Goal: Task Accomplishment & Management: Use online tool/utility

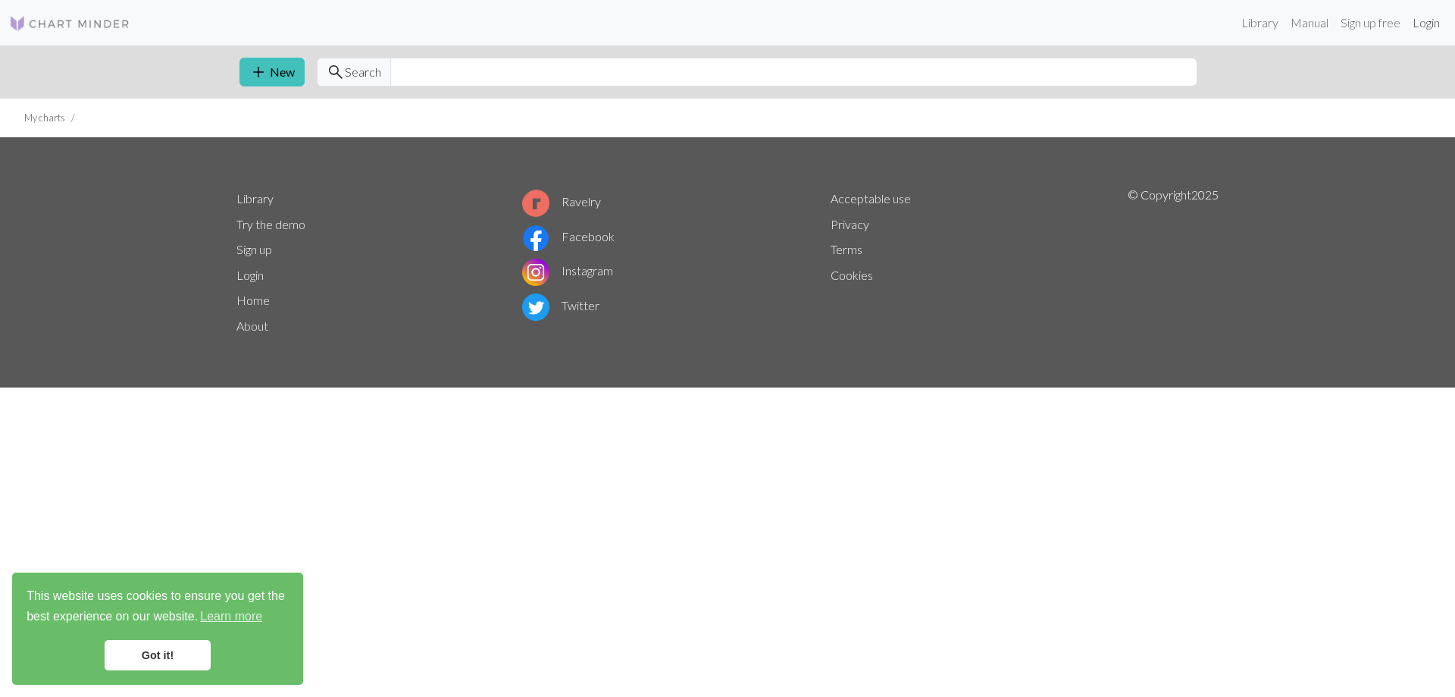
click at [1429, 22] on link "Login" at bounding box center [1426, 23] width 39 height 30
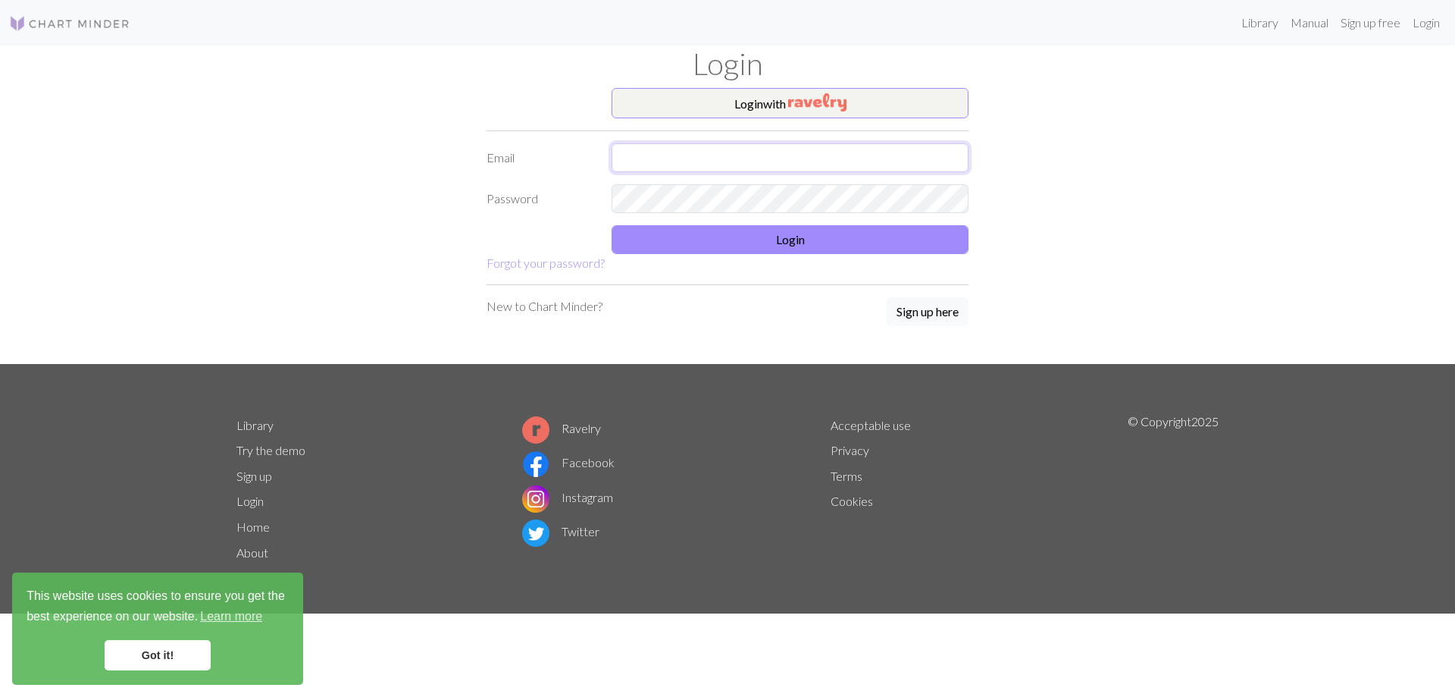
click at [794, 163] on input "text" at bounding box center [790, 157] width 357 height 29
type input "ideagem1@gmail.com"
click at [727, 236] on button "Login" at bounding box center [790, 239] width 357 height 29
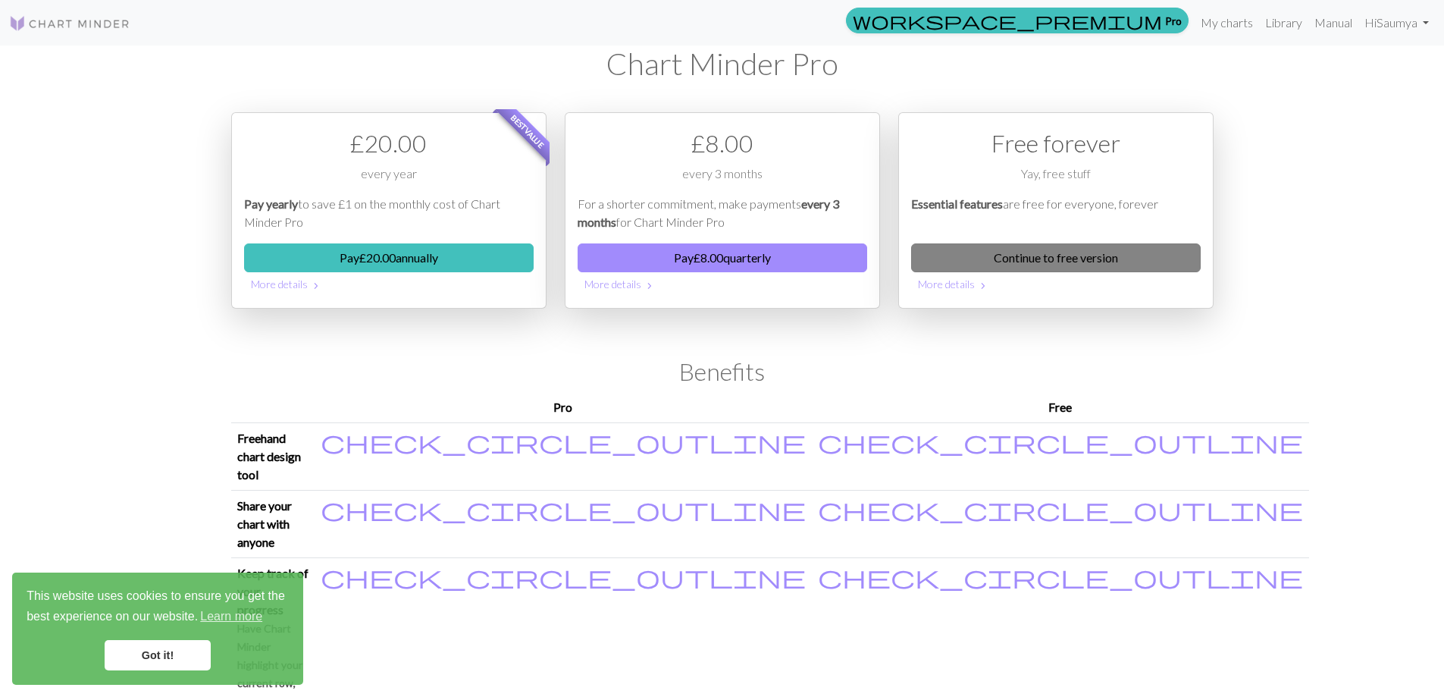
click at [987, 262] on link "Continue to free version" at bounding box center [1056, 257] width 290 height 29
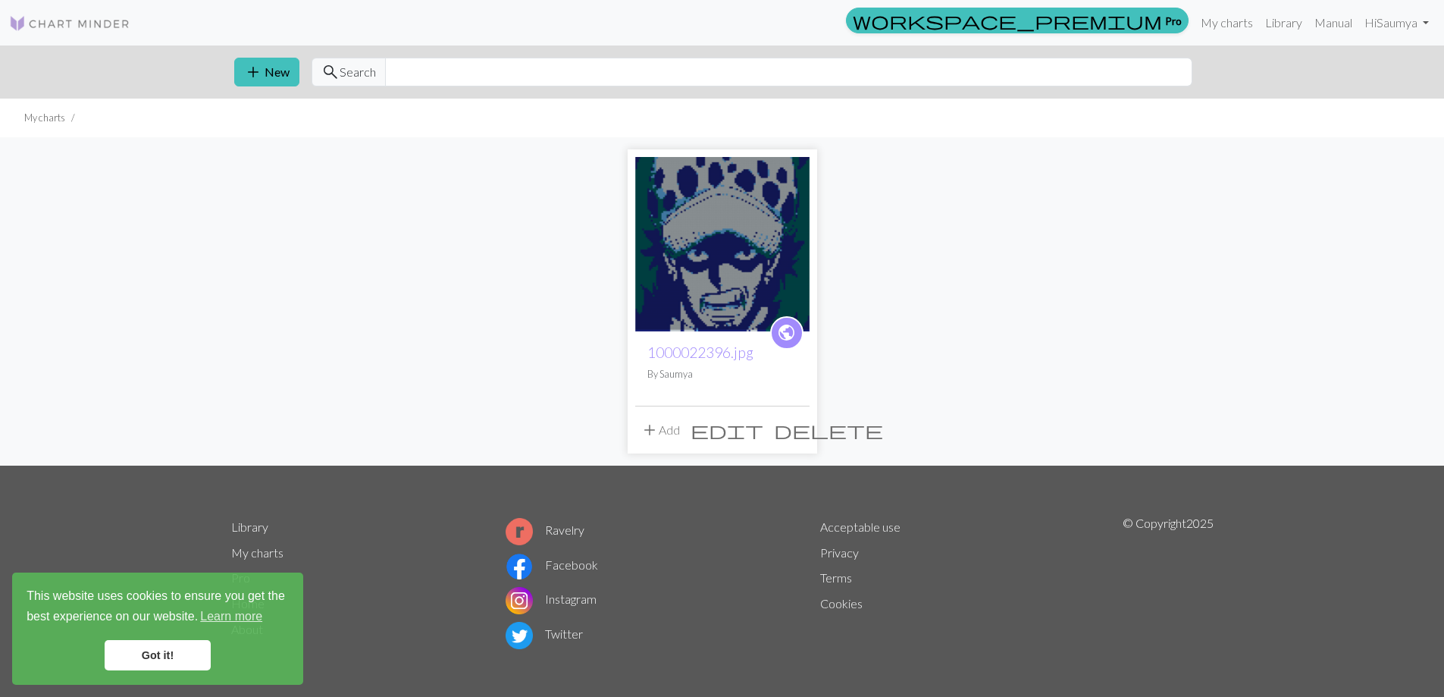
click at [763, 424] on span "edit" at bounding box center [727, 429] width 73 height 21
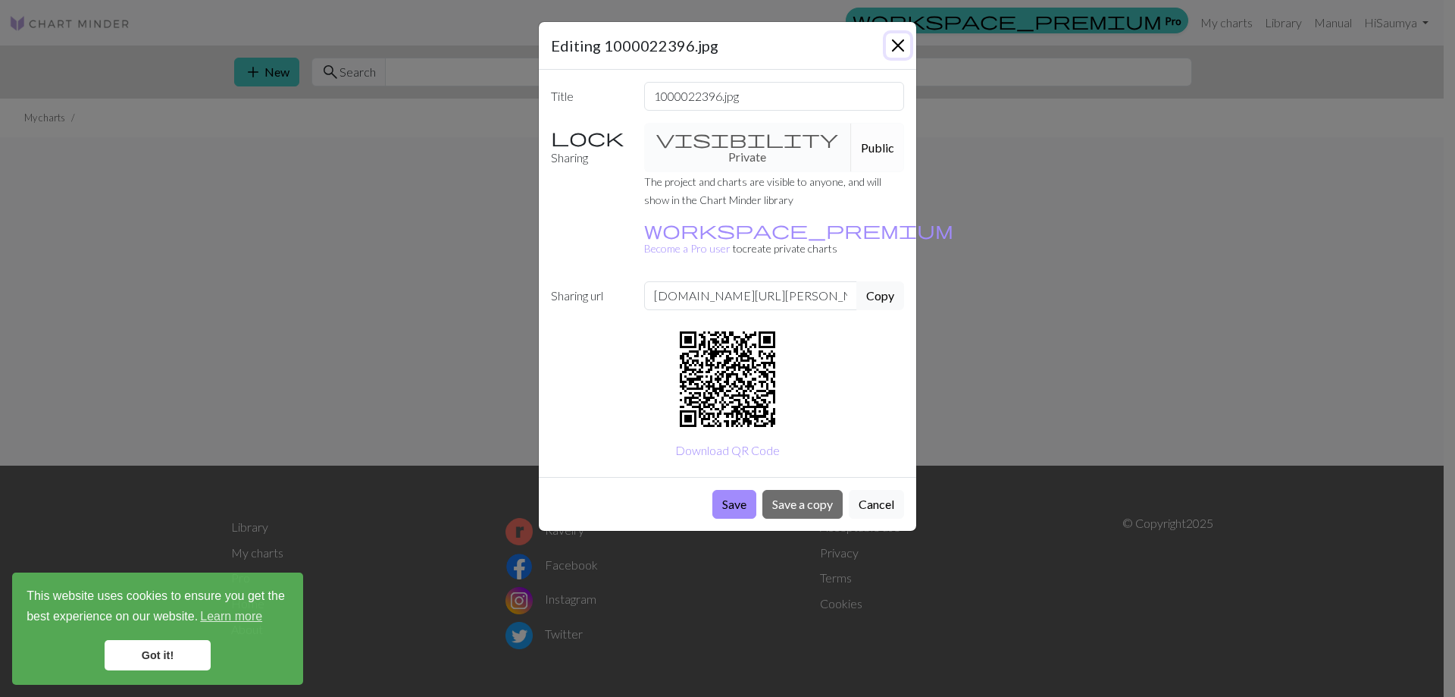
click at [887, 53] on button "Close" at bounding box center [898, 45] width 24 height 24
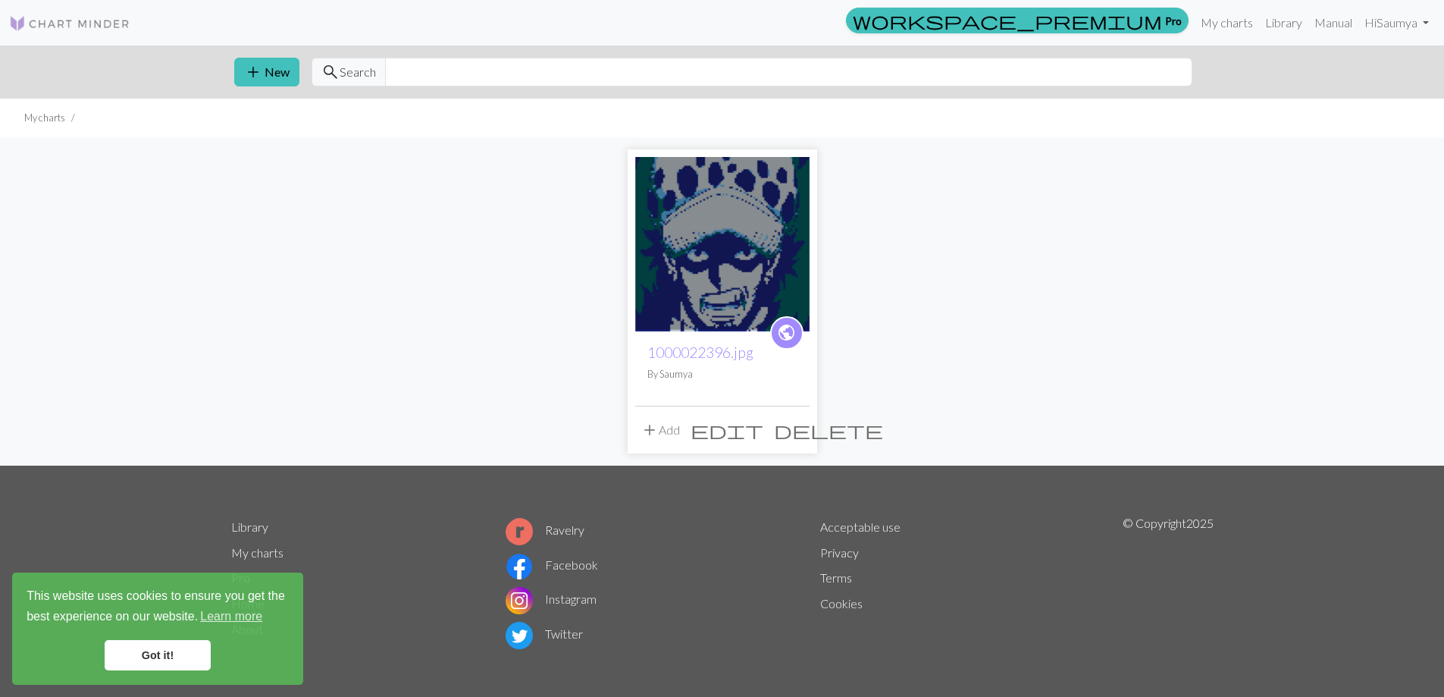
click at [762, 433] on span "edit" at bounding box center [727, 429] width 73 height 21
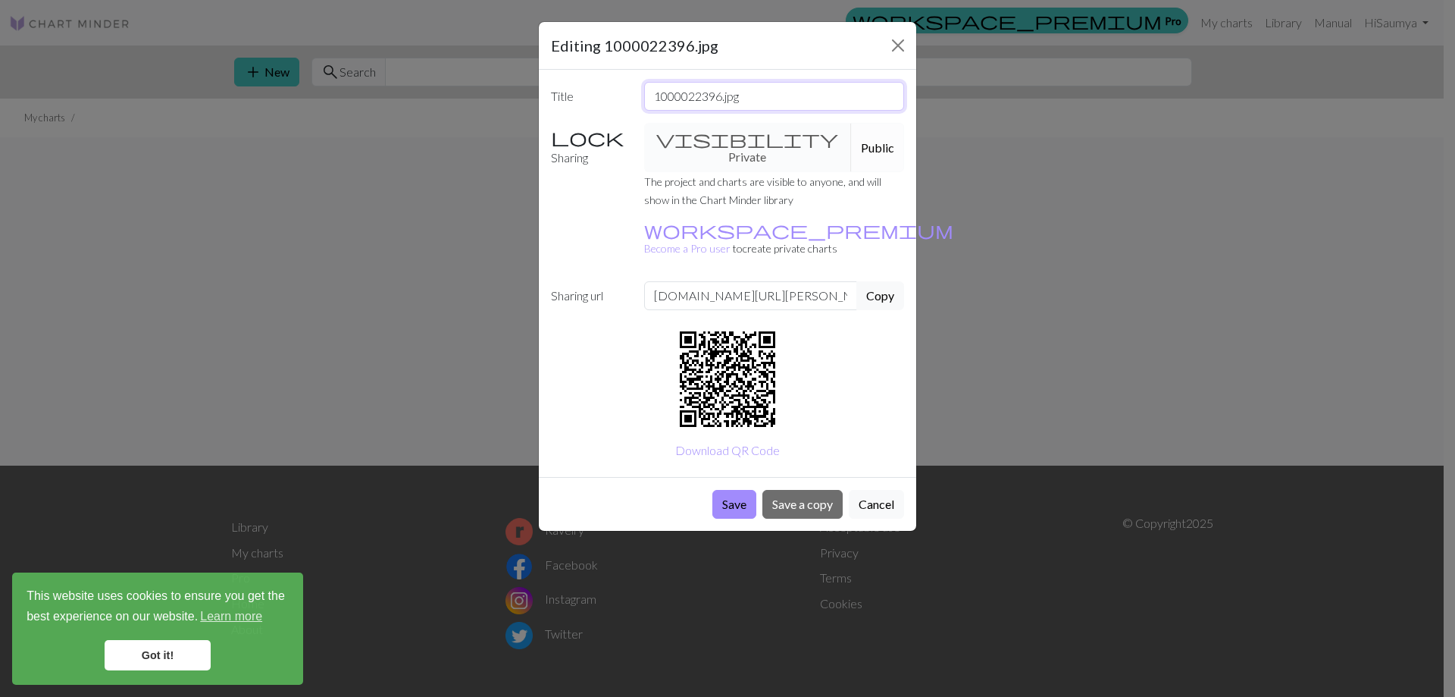
drag, startPoint x: 723, startPoint y: 99, endPoint x: 602, endPoint y: 86, distance: 122.0
click at [602, 86] on div "Title 1000022396.jpg" at bounding box center [727, 96] width 371 height 29
type input "LawKnit.jpg"
click at [725, 490] on button "Save" at bounding box center [735, 504] width 44 height 29
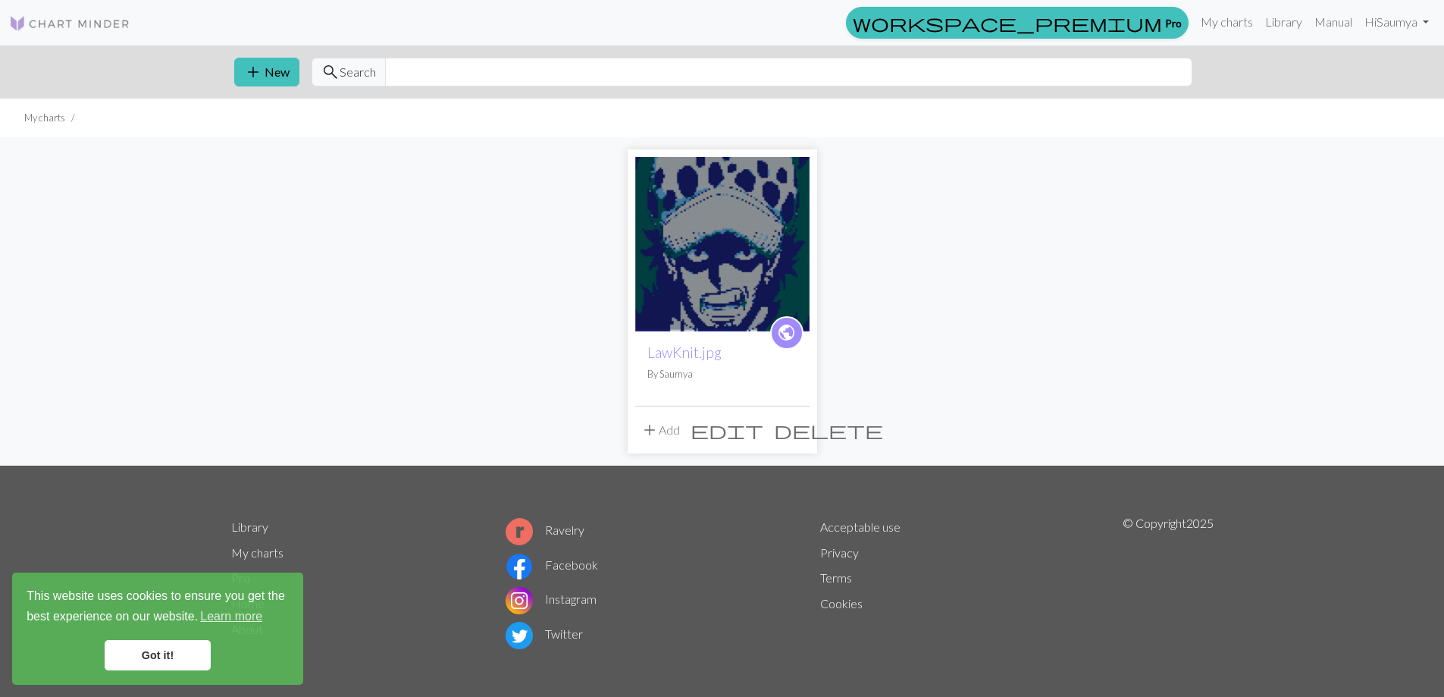
click at [759, 428] on span "edit" at bounding box center [727, 429] width 73 height 21
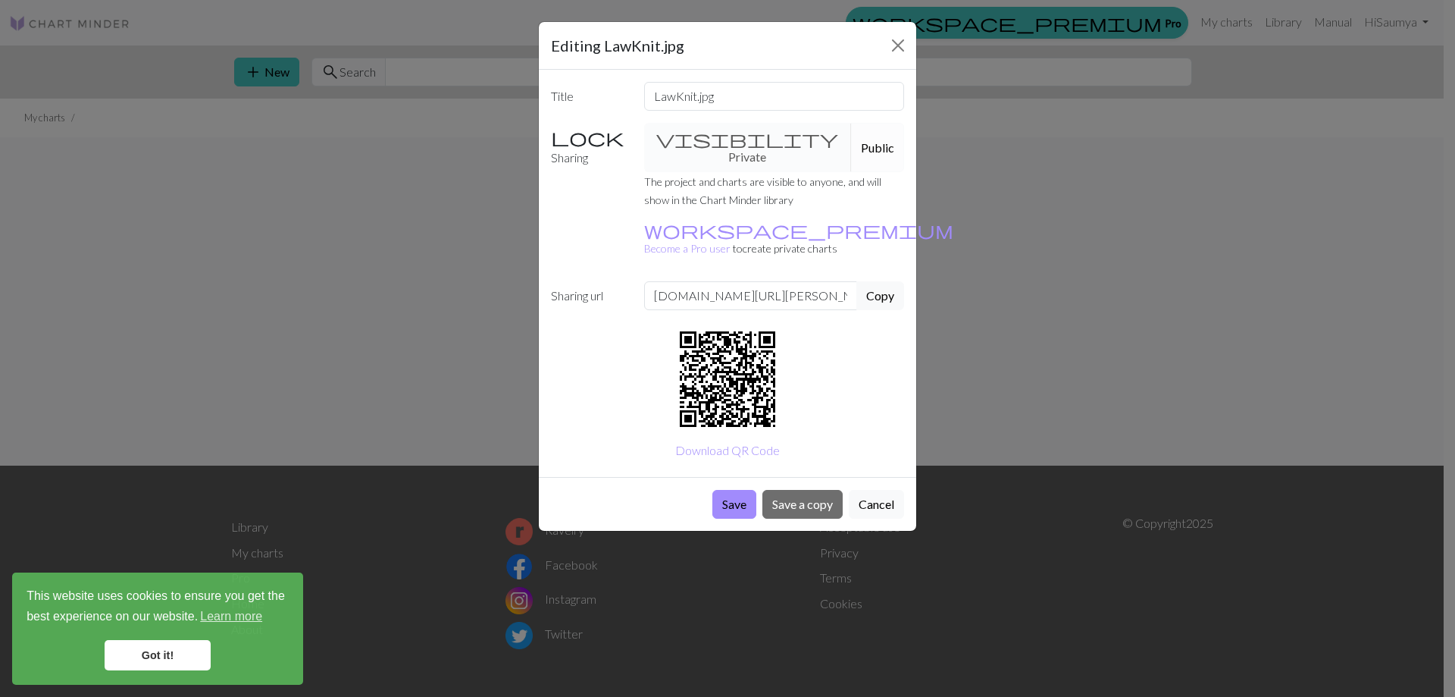
click at [719, 138] on div "visibility Private Public" at bounding box center [774, 147] width 279 height 49
click at [855, 490] on button "Cancel" at bounding box center [876, 504] width 55 height 29
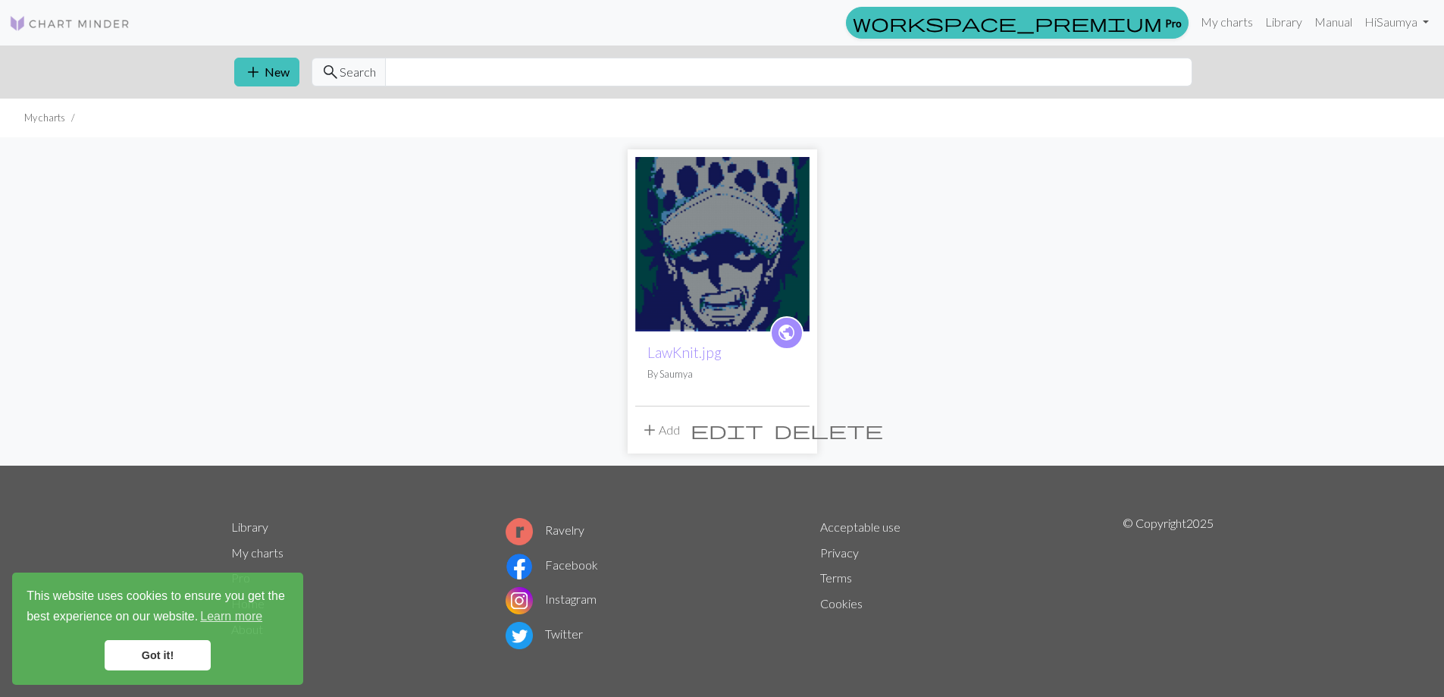
click at [727, 240] on img at bounding box center [722, 244] width 174 height 174
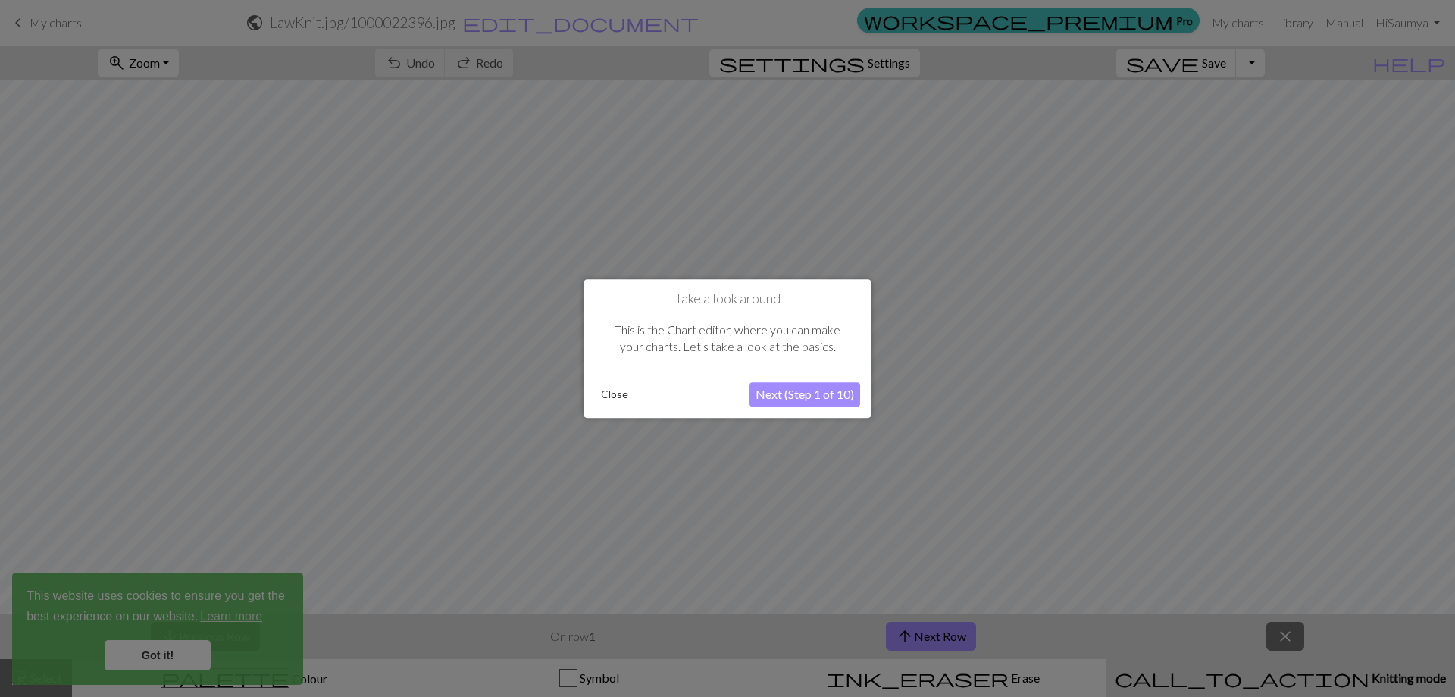
click at [775, 401] on button "Next (Step 1 of 10)" at bounding box center [805, 394] width 111 height 24
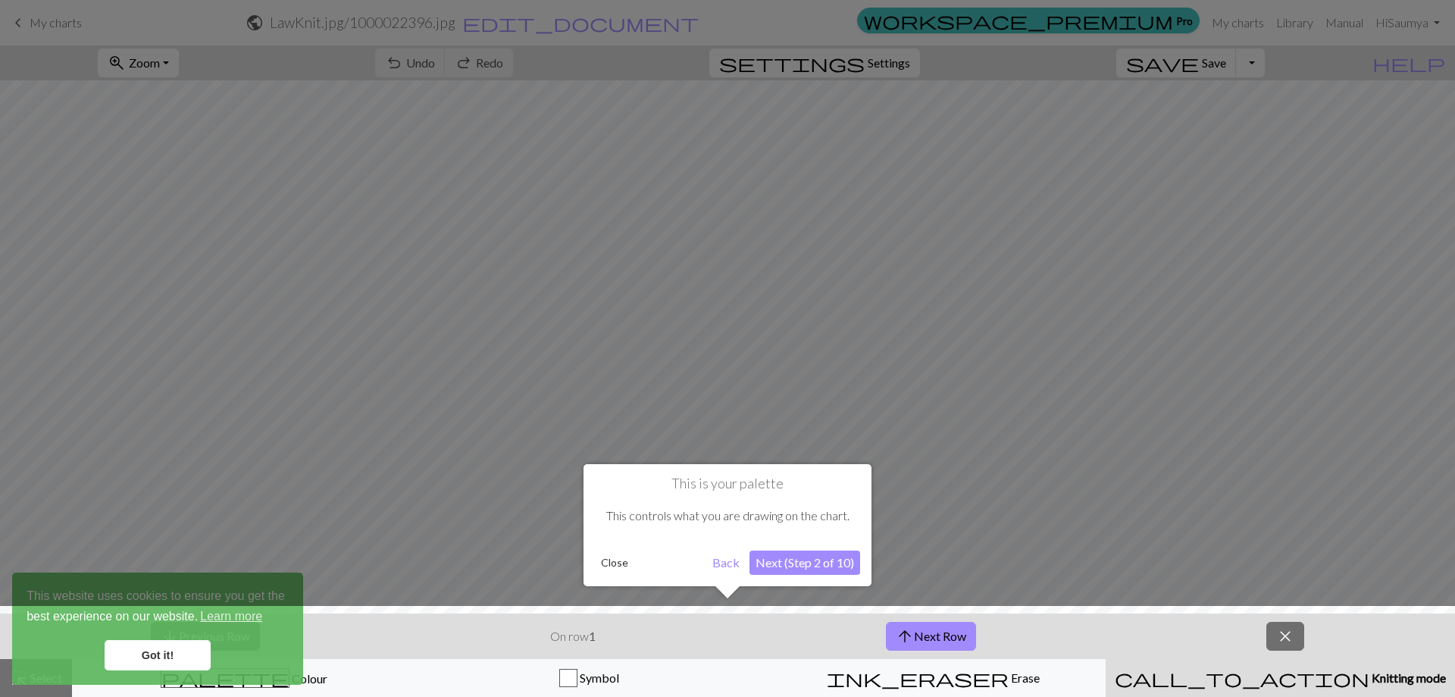
click at [718, 560] on button "Back" at bounding box center [725, 562] width 39 height 24
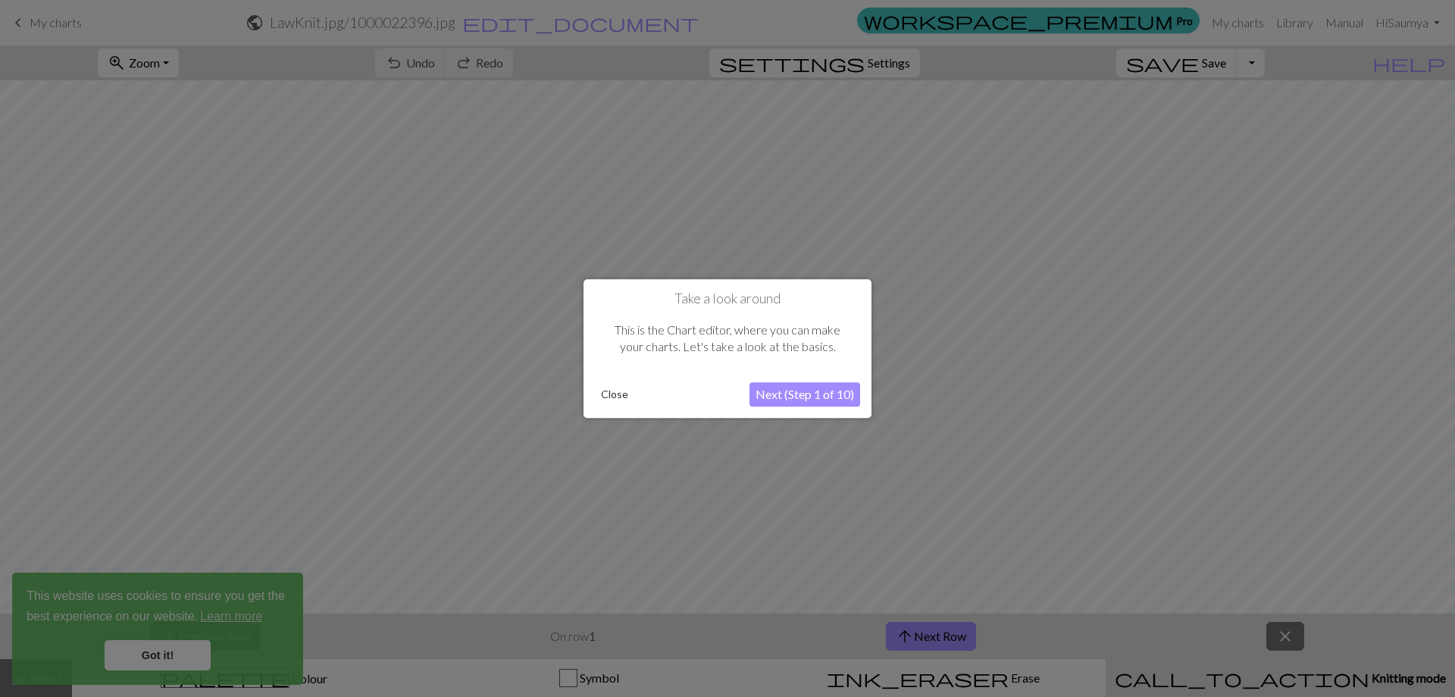
click at [788, 397] on button "Next (Step 1 of 10)" at bounding box center [805, 394] width 111 height 24
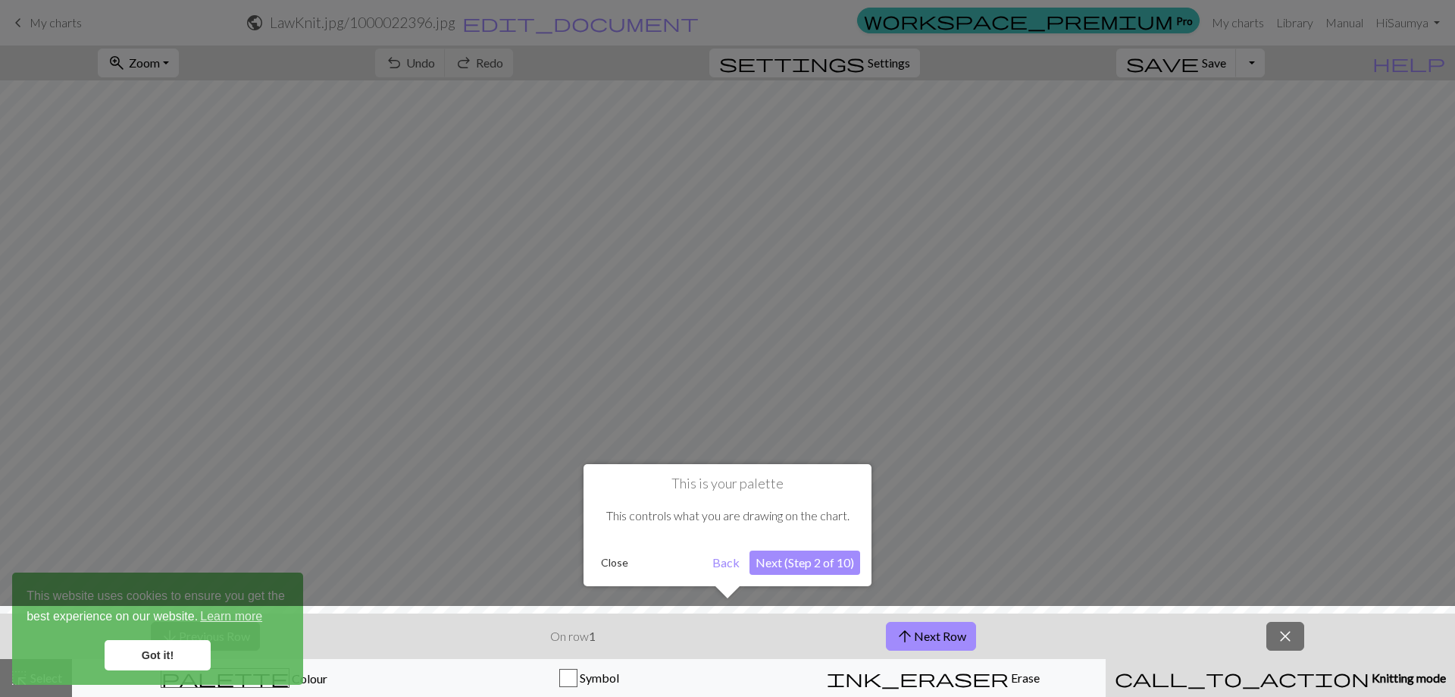
click at [168, 652] on div at bounding box center [727, 655] width 1471 height 99
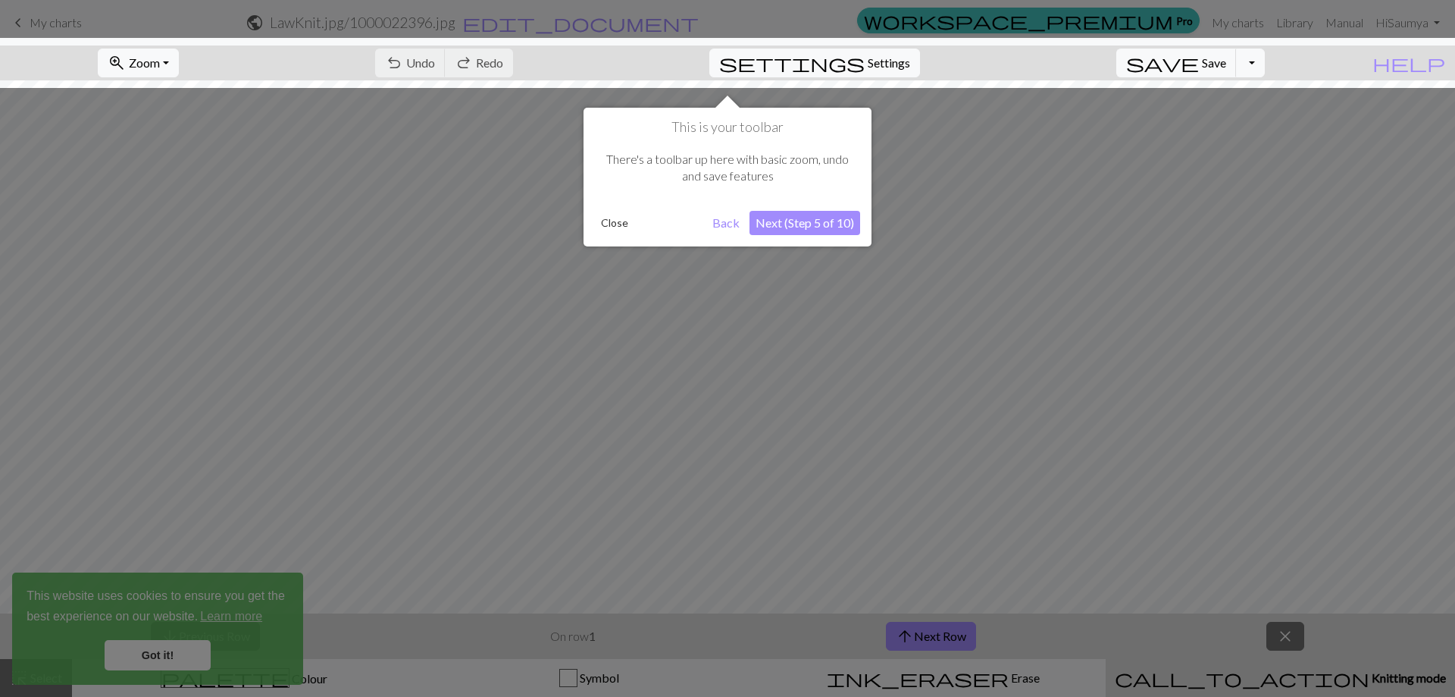
click at [789, 226] on button "Next (Step 5 of 10)" at bounding box center [805, 223] width 111 height 24
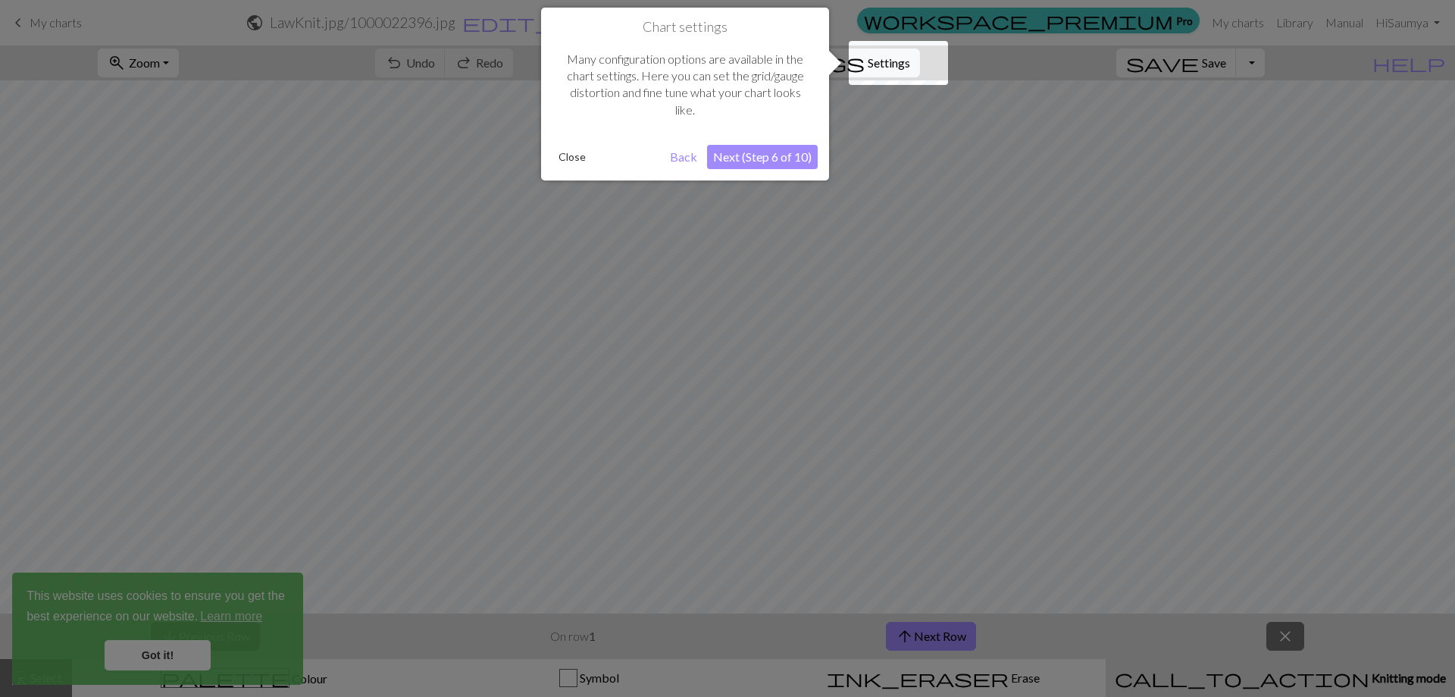
click at [772, 153] on button "Next (Step 6 of 10)" at bounding box center [762, 157] width 111 height 24
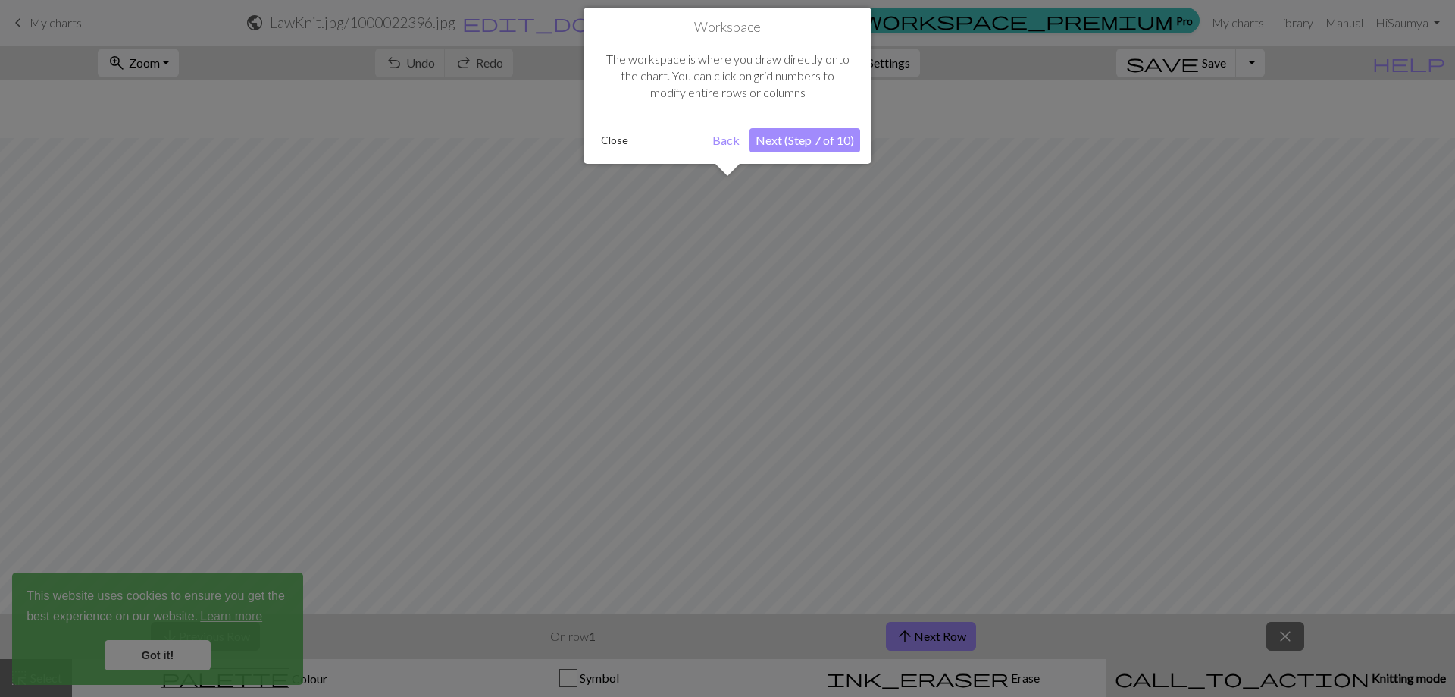
scroll to position [58, 0]
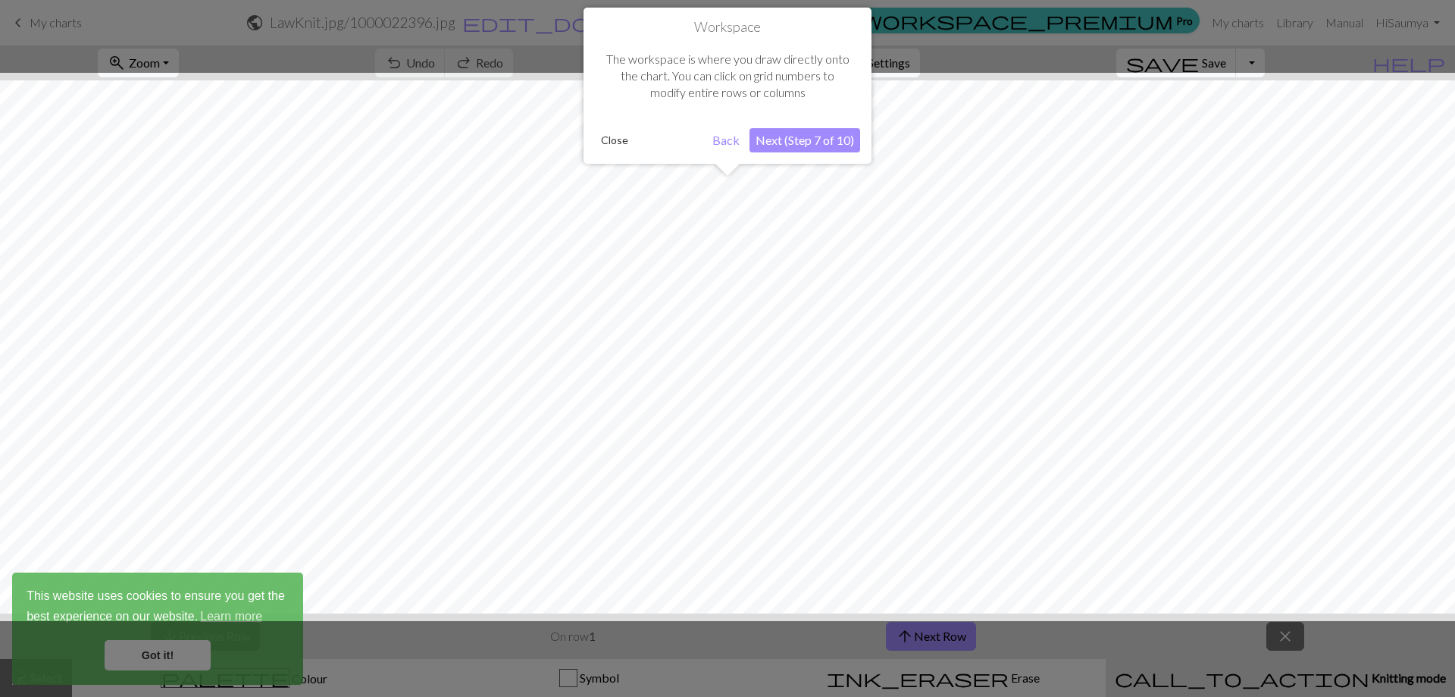
click at [800, 137] on button "Next (Step 7 of 10)" at bounding box center [805, 140] width 111 height 24
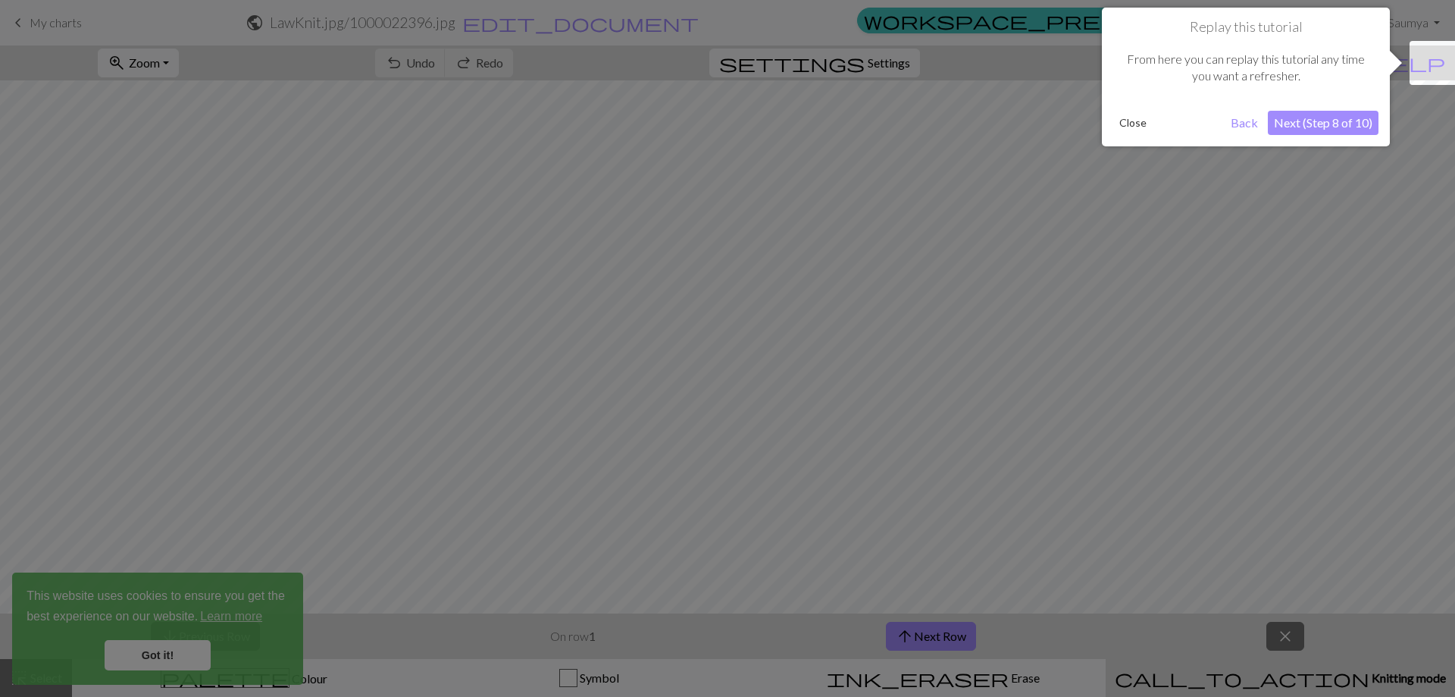
click at [1273, 117] on button "Next (Step 8 of 10)" at bounding box center [1323, 123] width 111 height 24
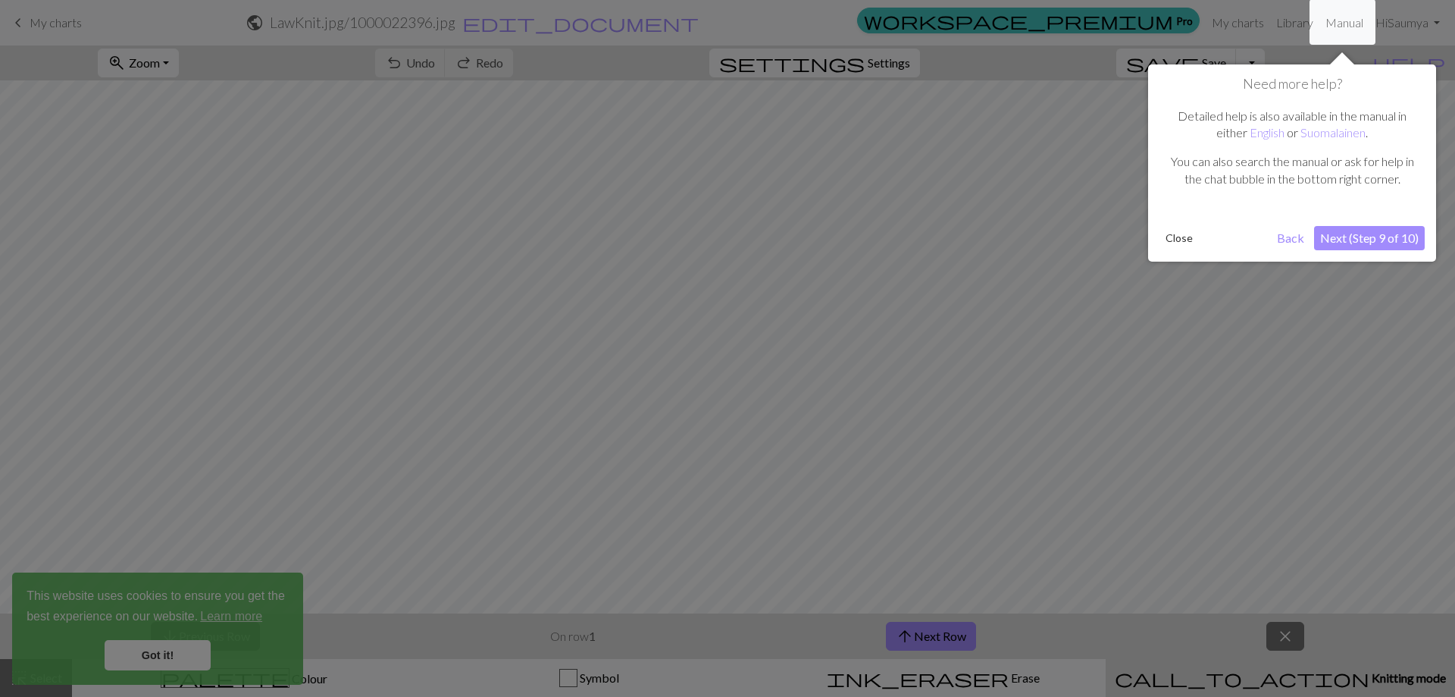
click at [1374, 227] on button "Next (Step 9 of 10)" at bounding box center [1369, 238] width 111 height 24
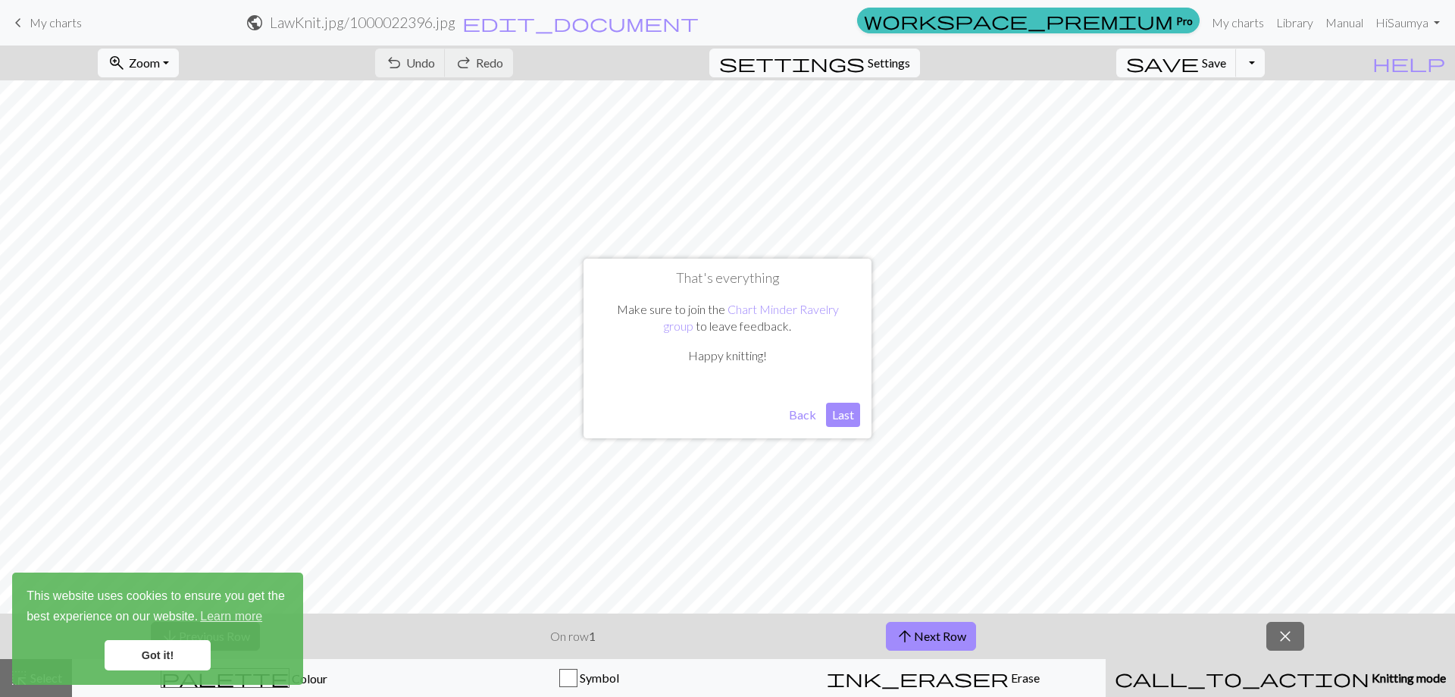
click at [838, 408] on button "Last" at bounding box center [843, 415] width 34 height 24
click at [144, 663] on link "Got it!" at bounding box center [158, 655] width 106 height 30
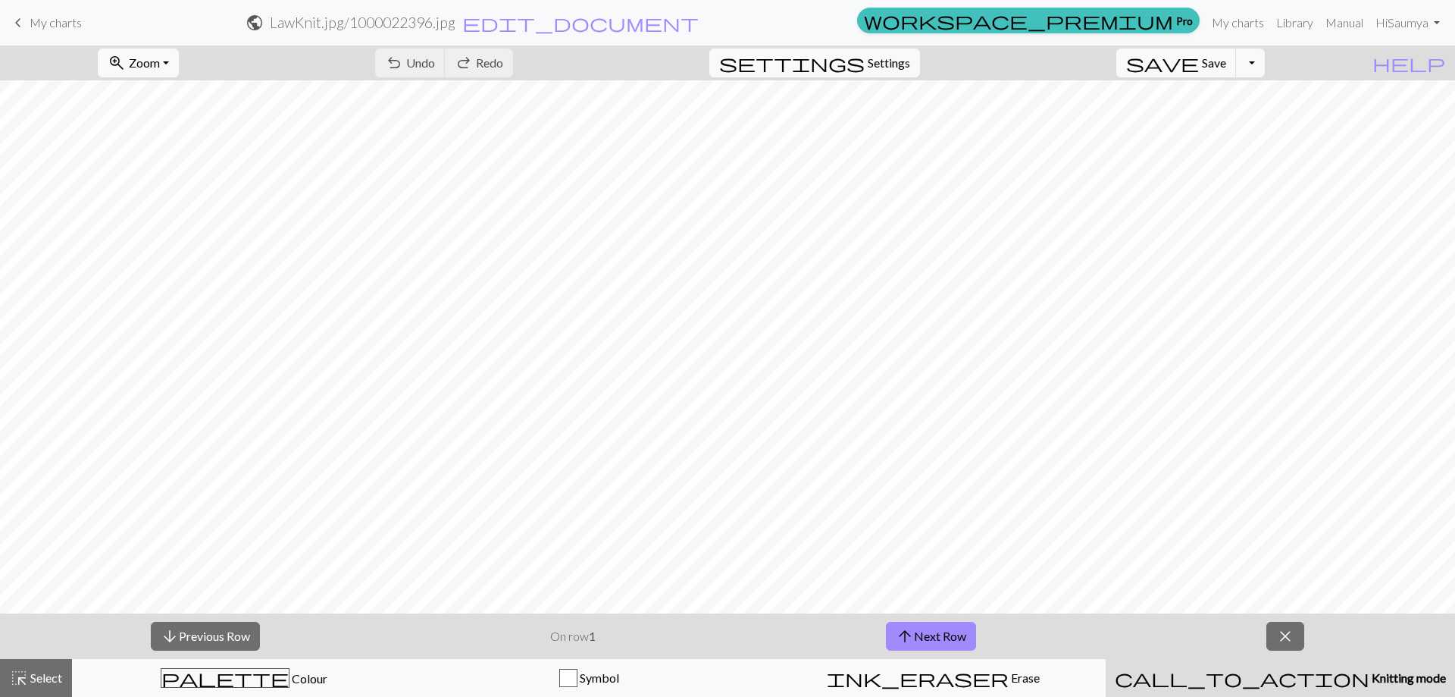
click at [221, 681] on div "This website uses cookies to ensure you get the best experience on our website.…" at bounding box center [157, 628] width 291 height 112
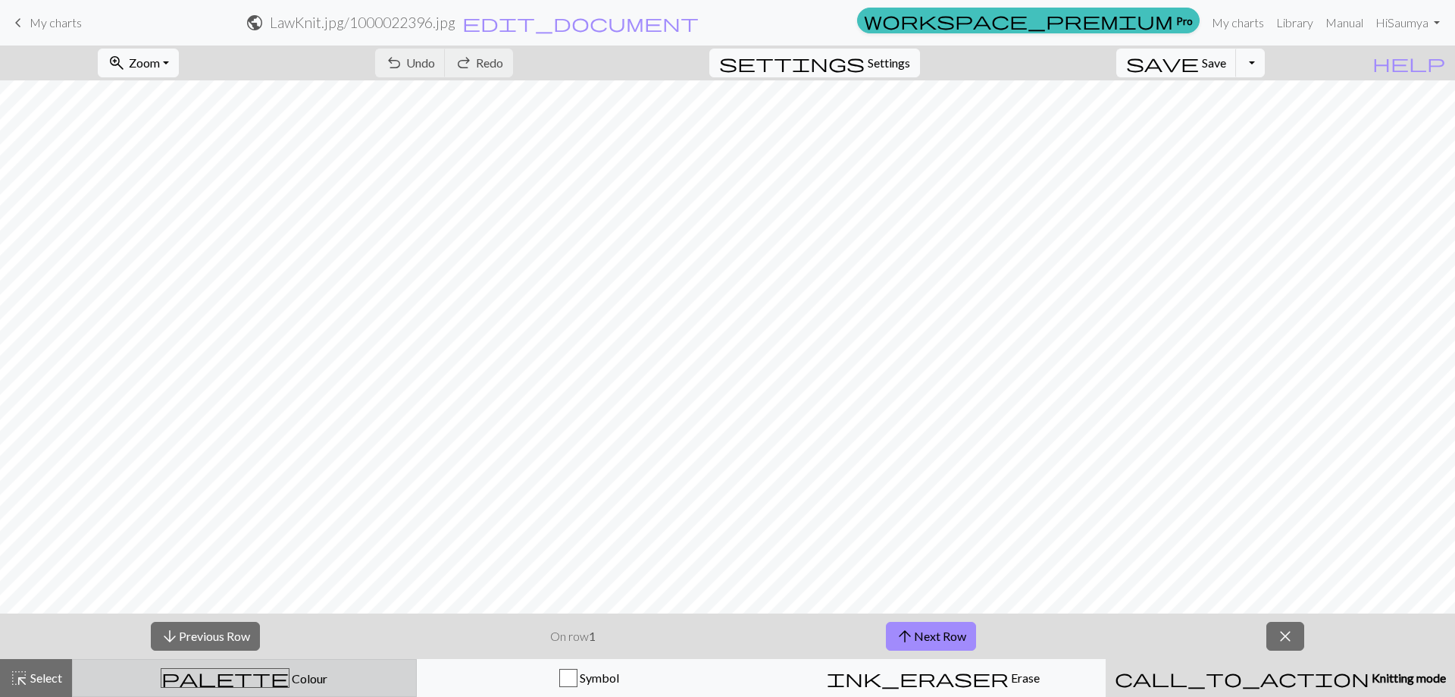
click at [290, 678] on span "Colour" at bounding box center [309, 678] width 38 height 14
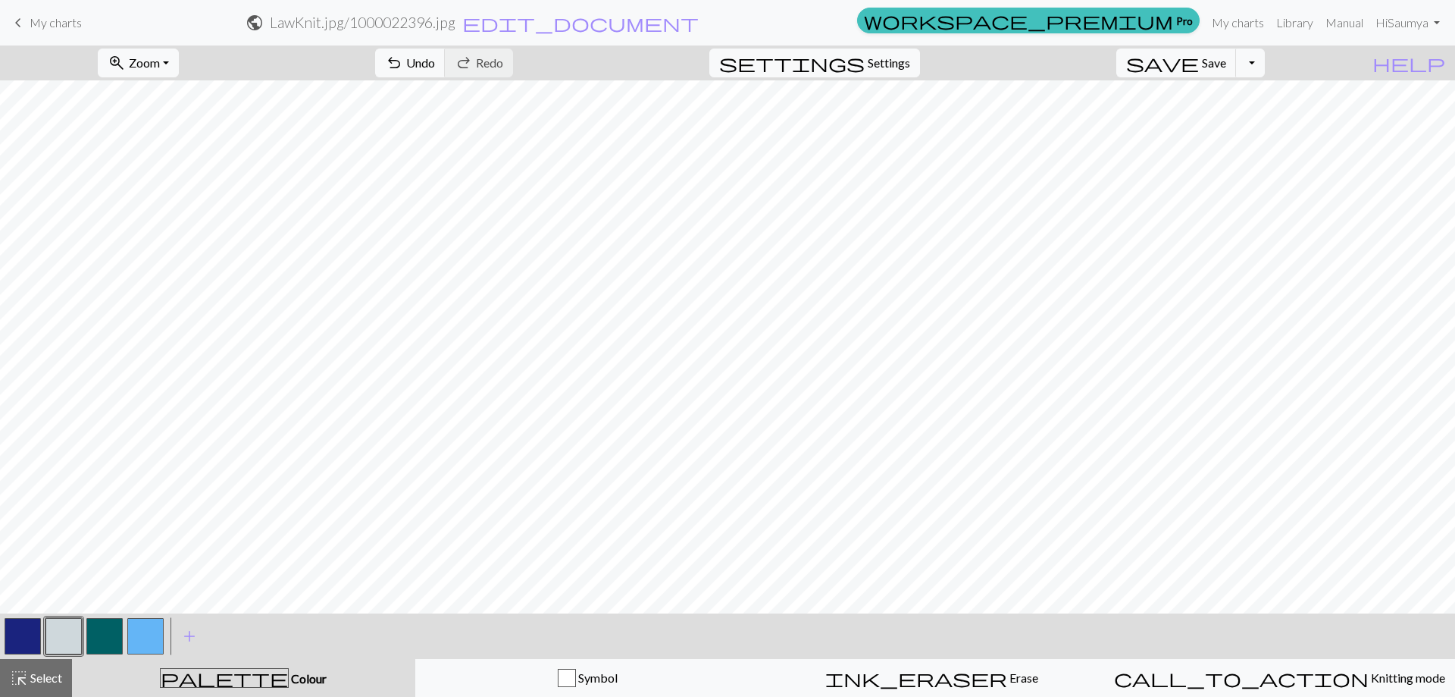
click at [145, 626] on button "button" at bounding box center [145, 636] width 36 height 36
click at [137, 638] on button "button" at bounding box center [145, 636] width 36 height 36
click at [137, 638] on div "Edit colour Name CC3 Use advanced picker workspace_premium Become a Pro user to…" at bounding box center [727, 348] width 1455 height 697
click at [137, 638] on button "button" at bounding box center [145, 636] width 36 height 36
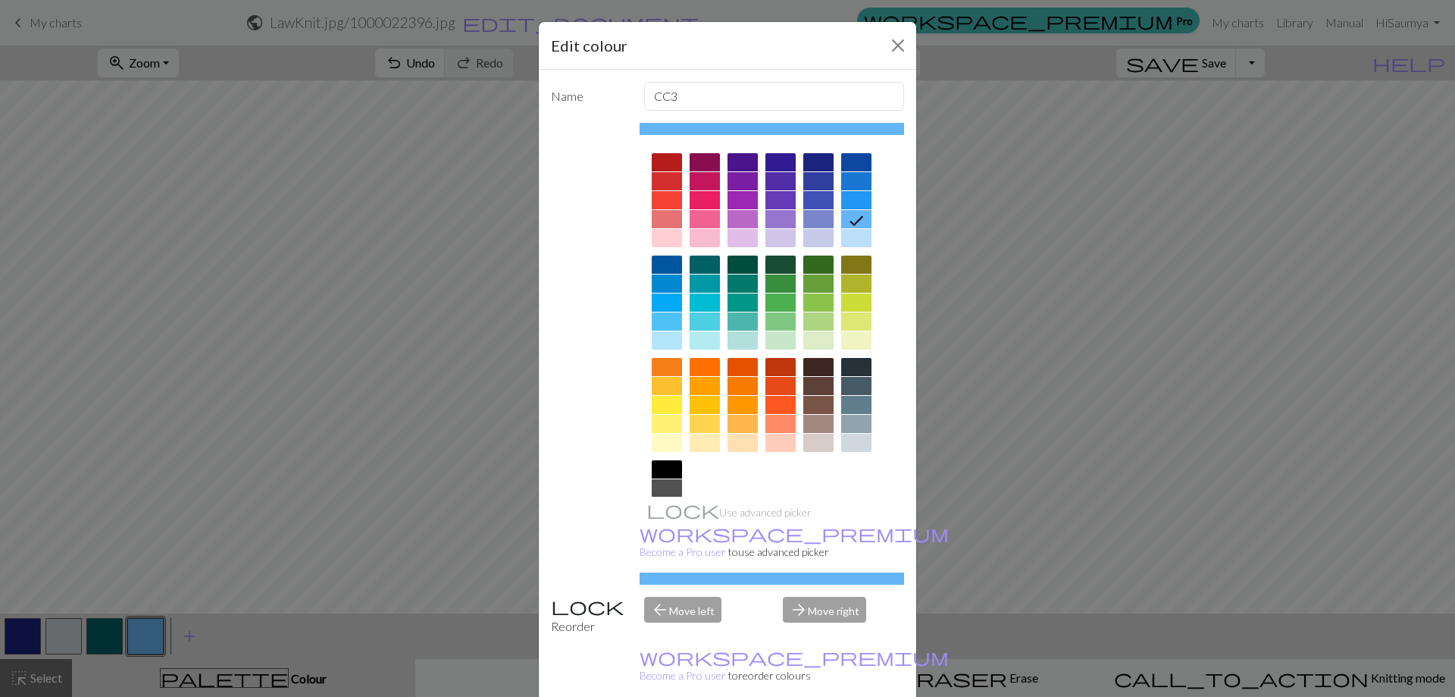
click at [854, 425] on div at bounding box center [856, 424] width 30 height 18
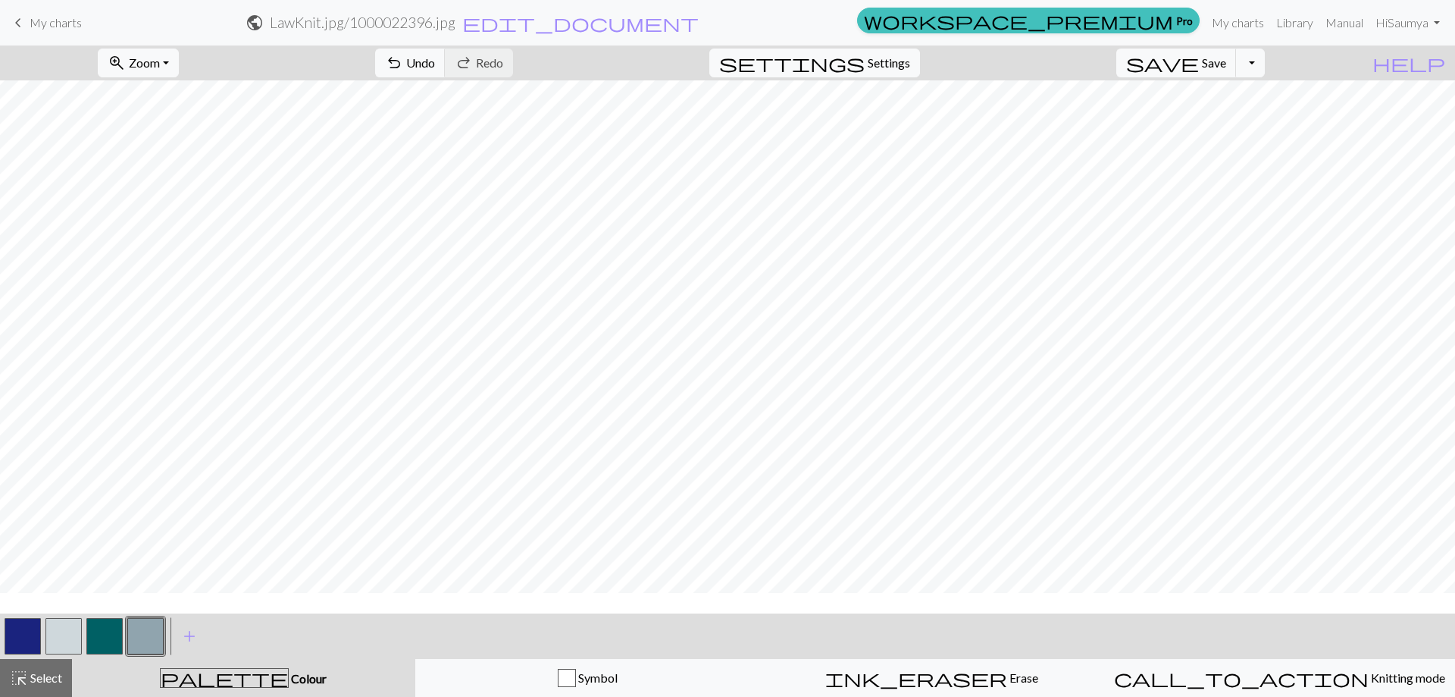
scroll to position [0, 0]
click at [190, 632] on span "add" at bounding box center [189, 635] width 18 height 21
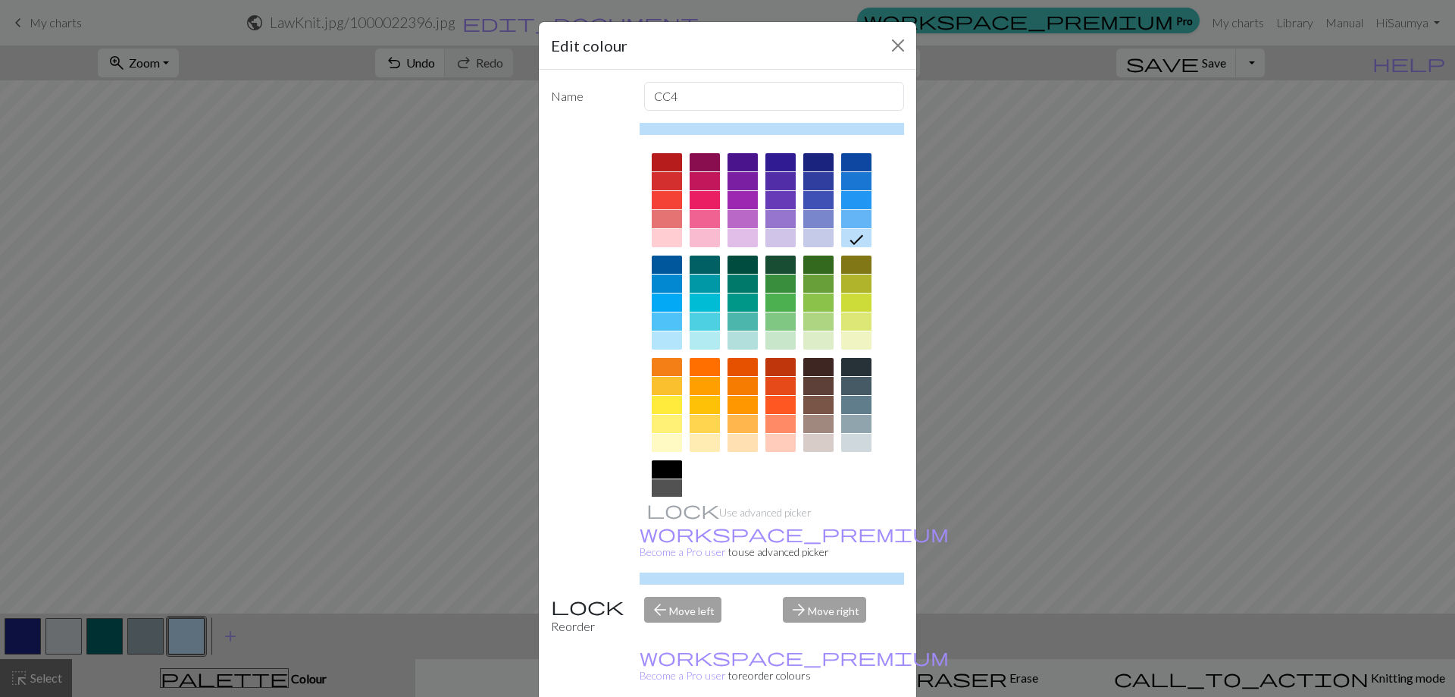
click at [861, 215] on div at bounding box center [856, 219] width 30 height 18
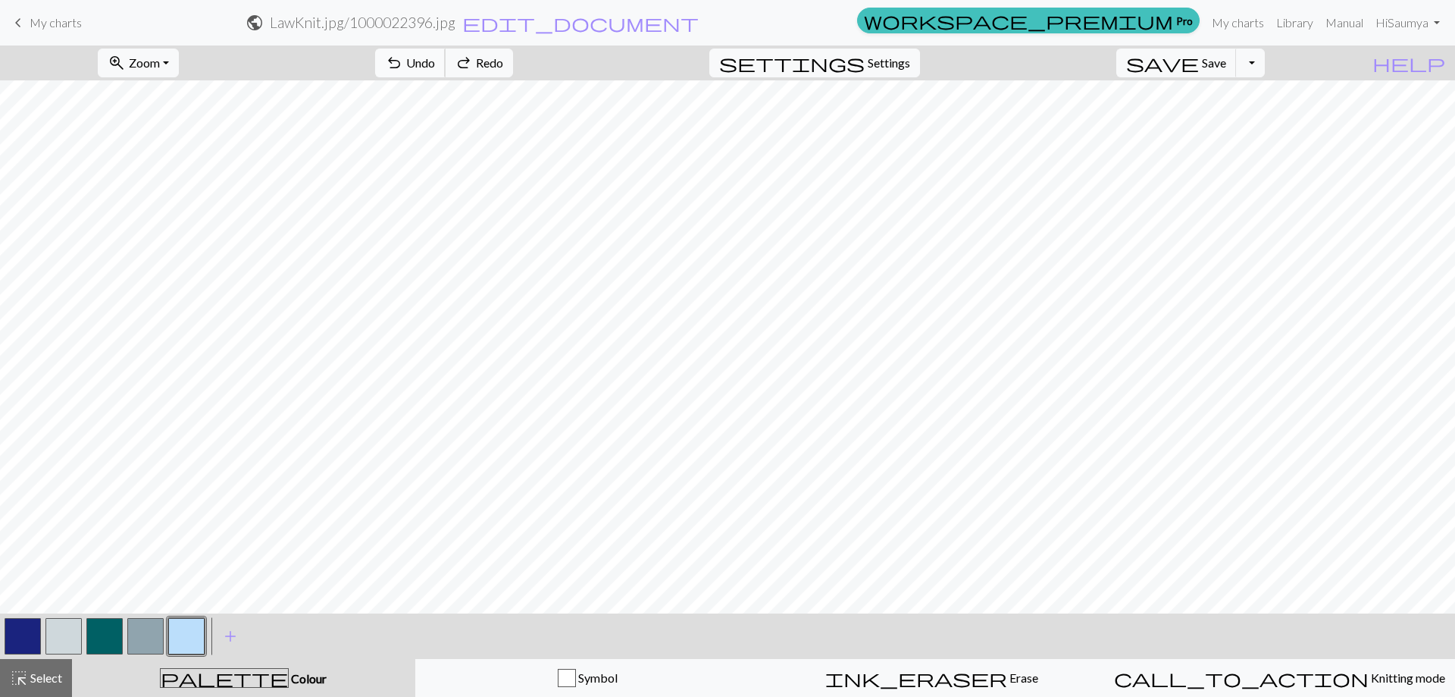
click at [435, 65] on span "Undo" at bounding box center [420, 62] width 29 height 14
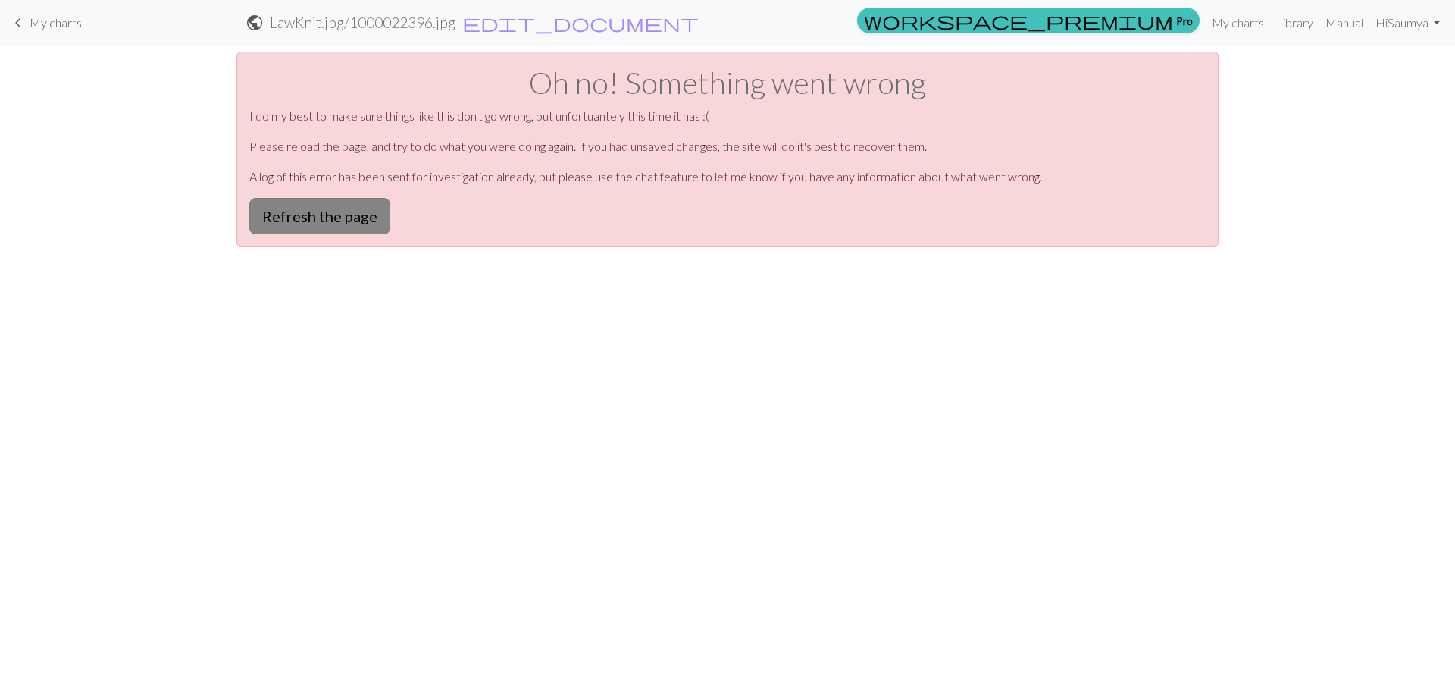
click at [368, 221] on button "Refresh the page" at bounding box center [319, 216] width 141 height 36
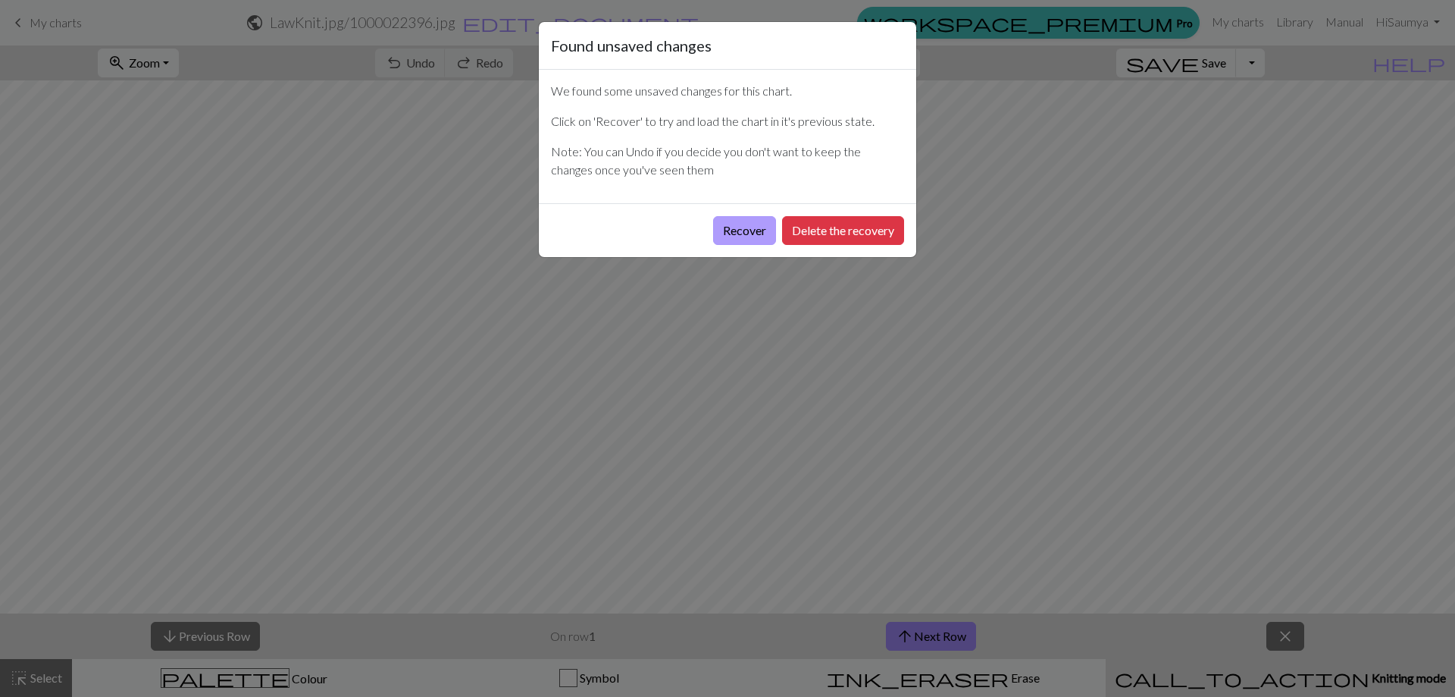
click at [771, 237] on button "Recover" at bounding box center [744, 230] width 63 height 29
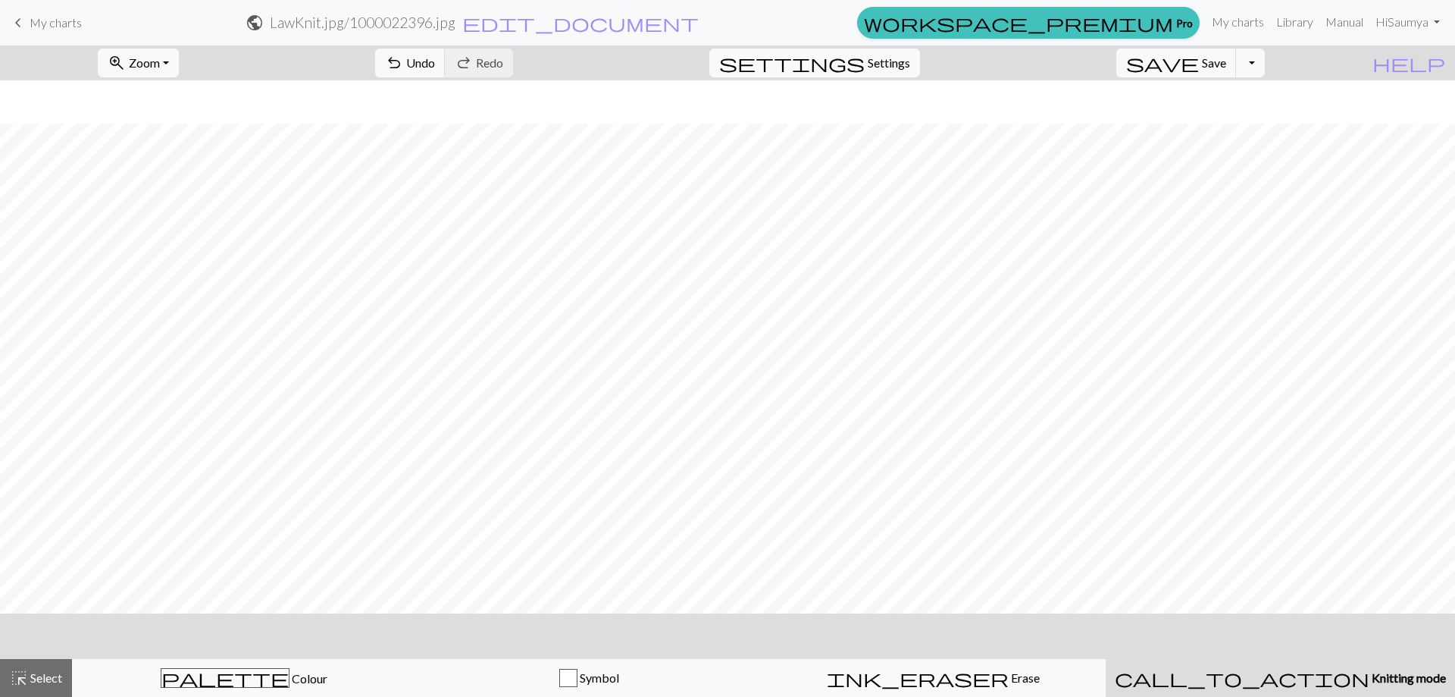
scroll to position [43, 43]
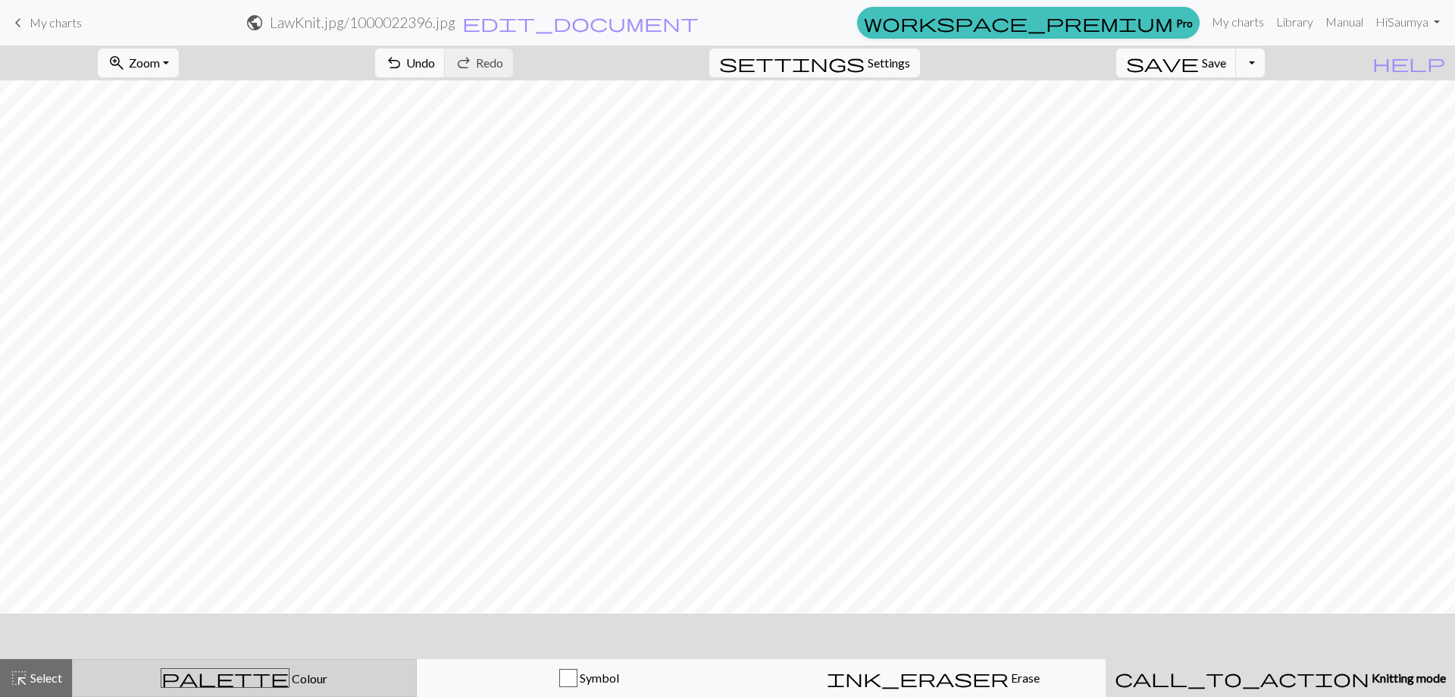
click at [242, 666] on button "palette Colour Colour" at bounding box center [244, 678] width 345 height 38
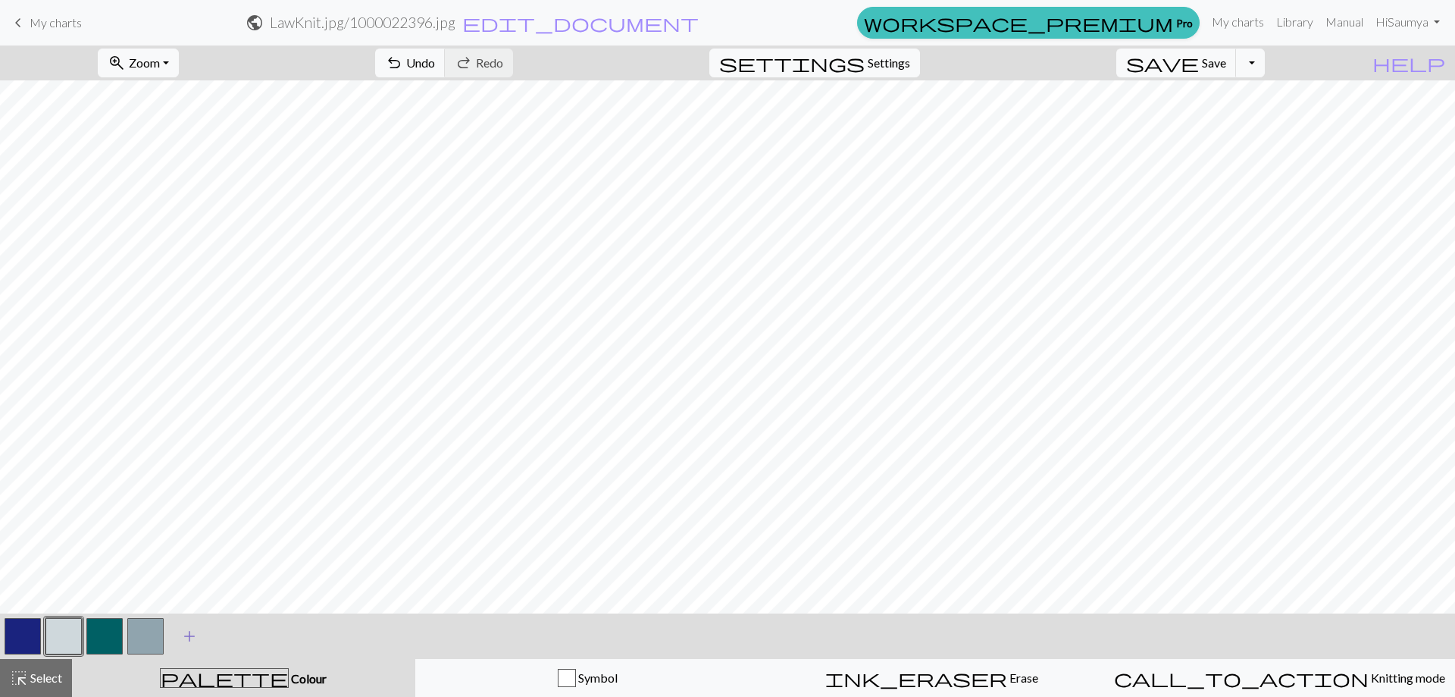
click at [185, 639] on span "add" at bounding box center [189, 635] width 18 height 21
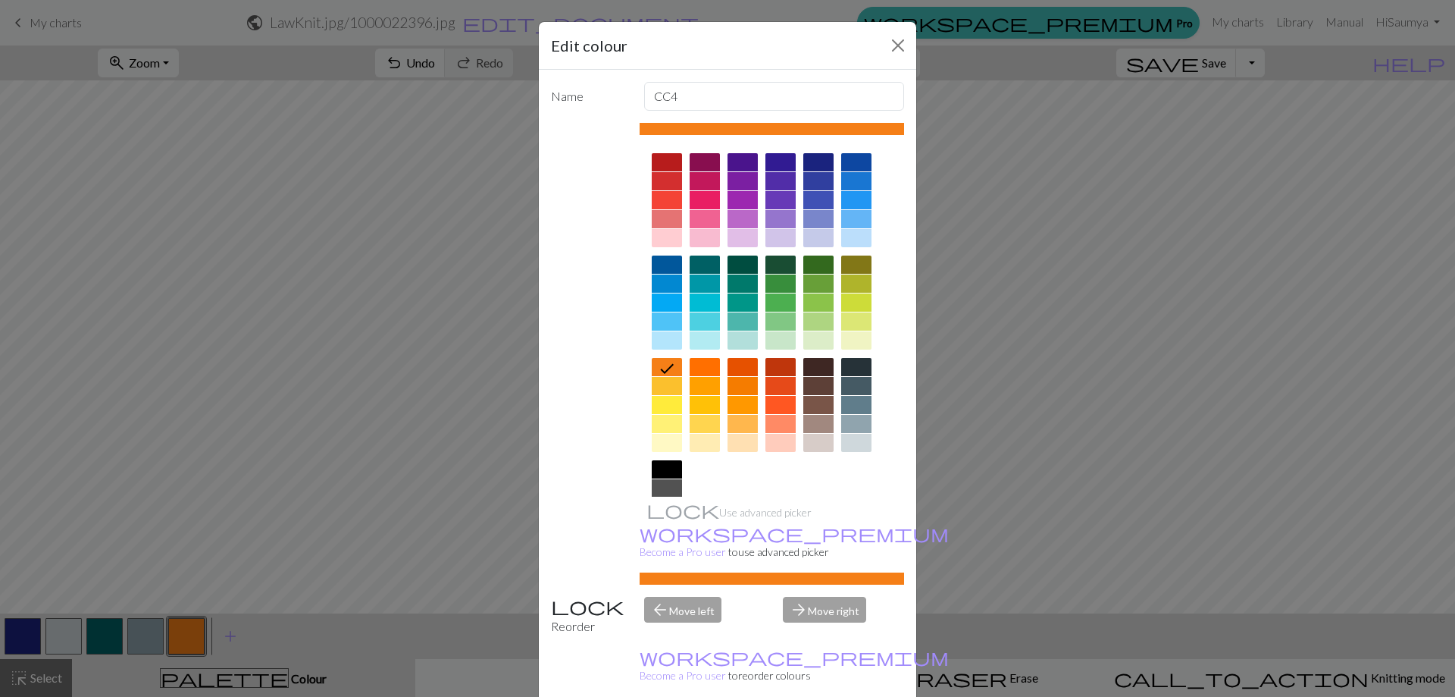
click at [841, 221] on div at bounding box center [856, 219] width 30 height 18
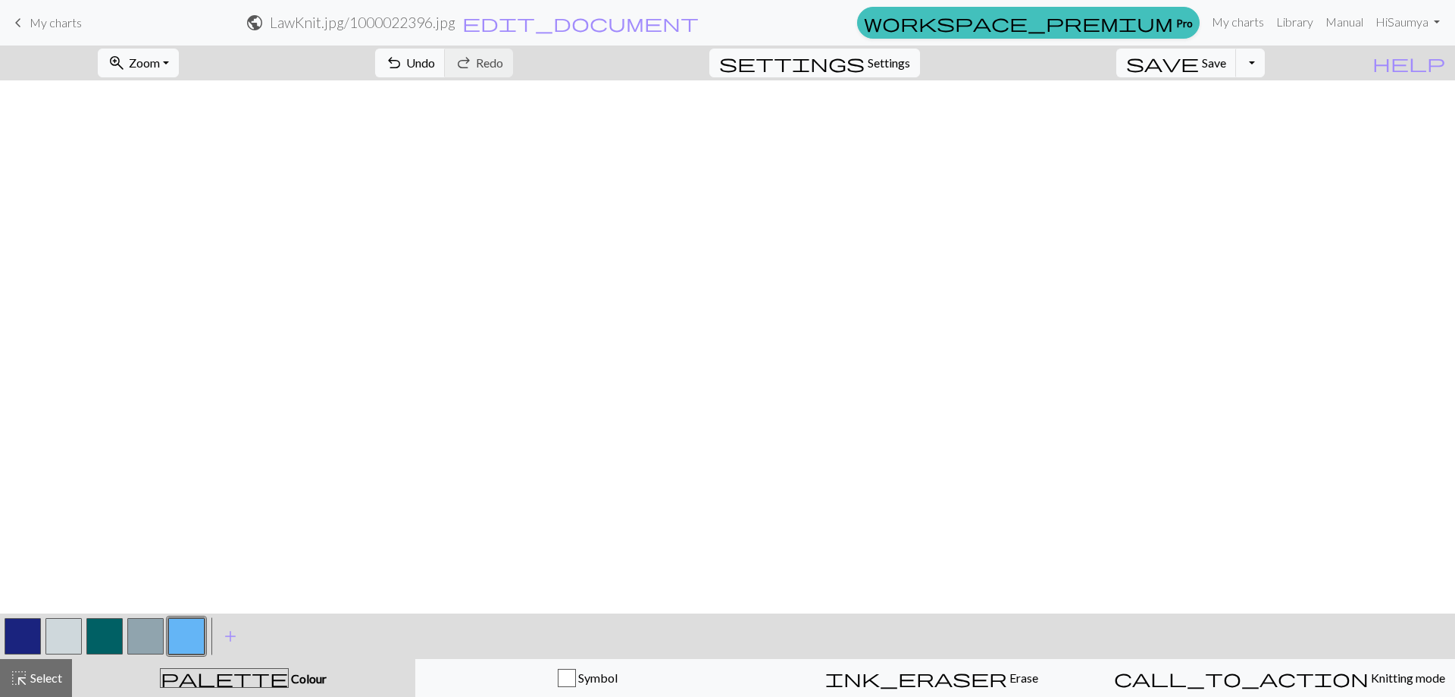
scroll to position [553, 0]
click at [229, 644] on span "add" at bounding box center [230, 635] width 18 height 21
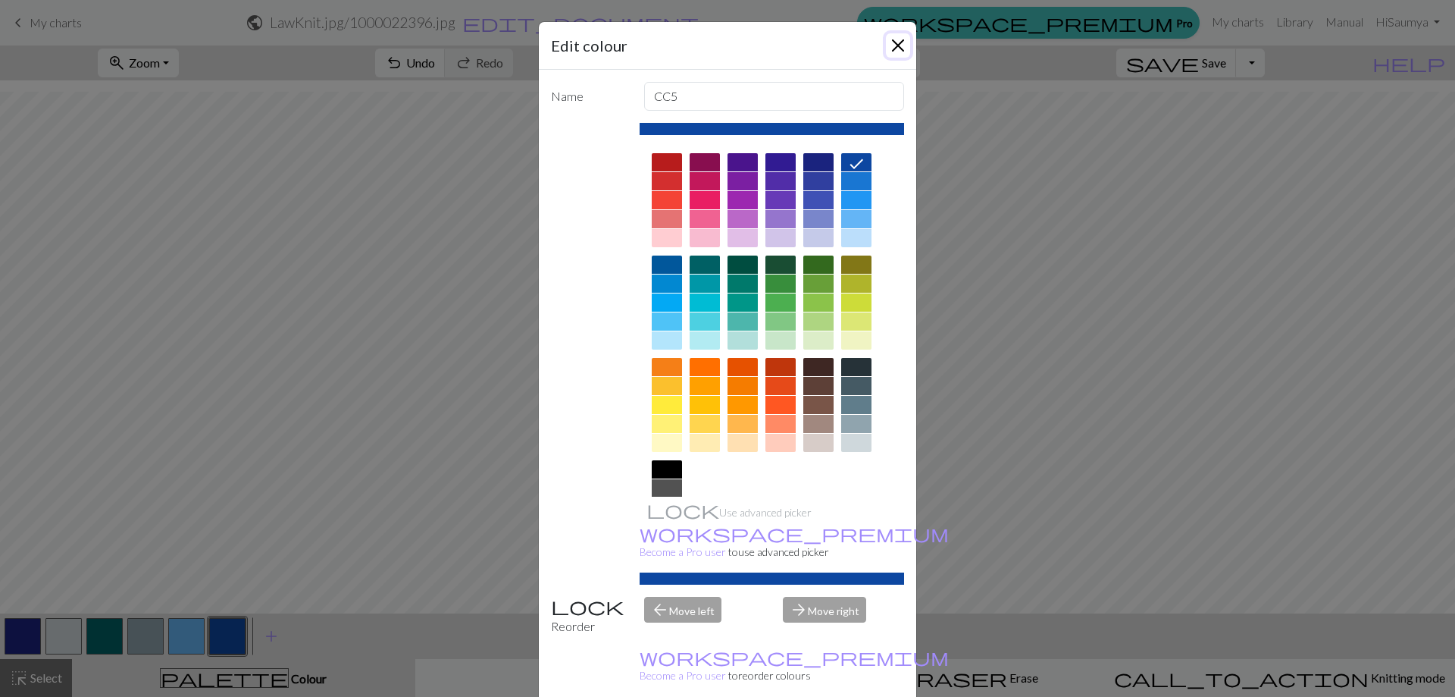
click at [888, 48] on button "Close" at bounding box center [898, 45] width 24 height 24
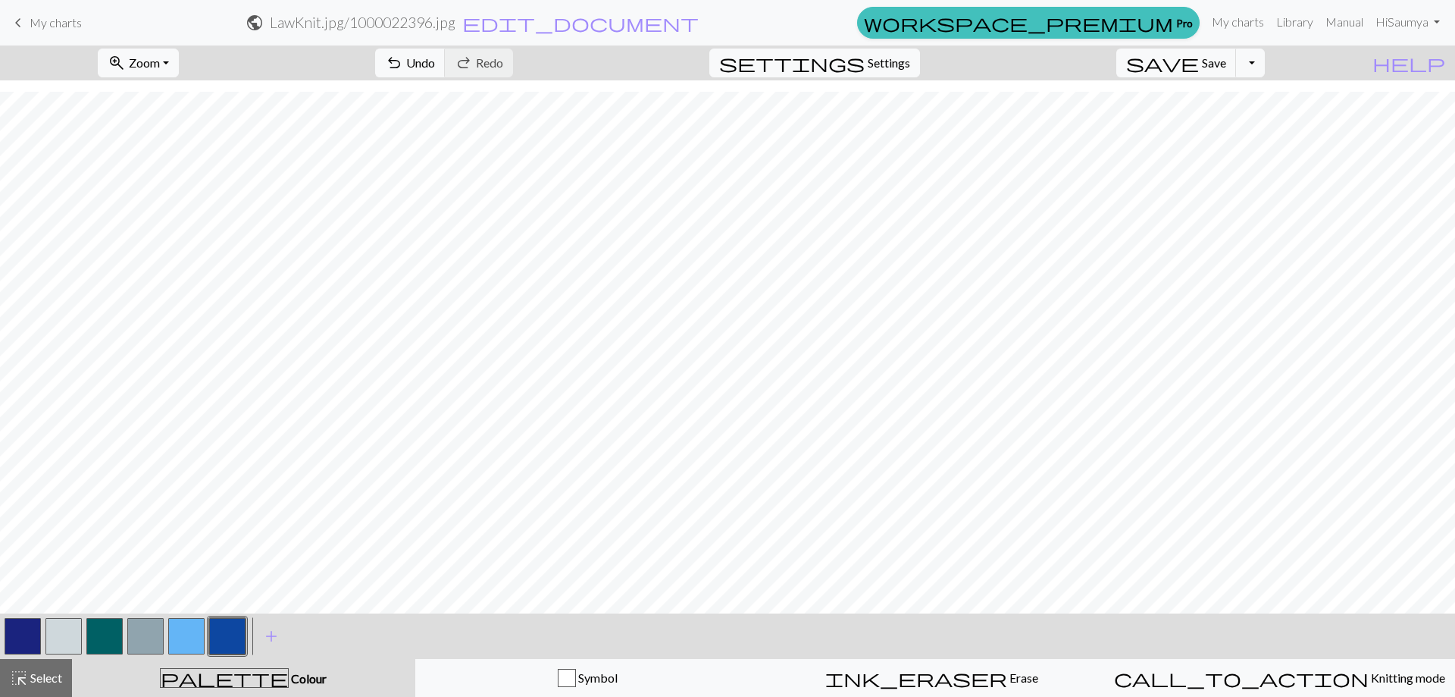
click at [234, 622] on button "button" at bounding box center [227, 636] width 36 height 36
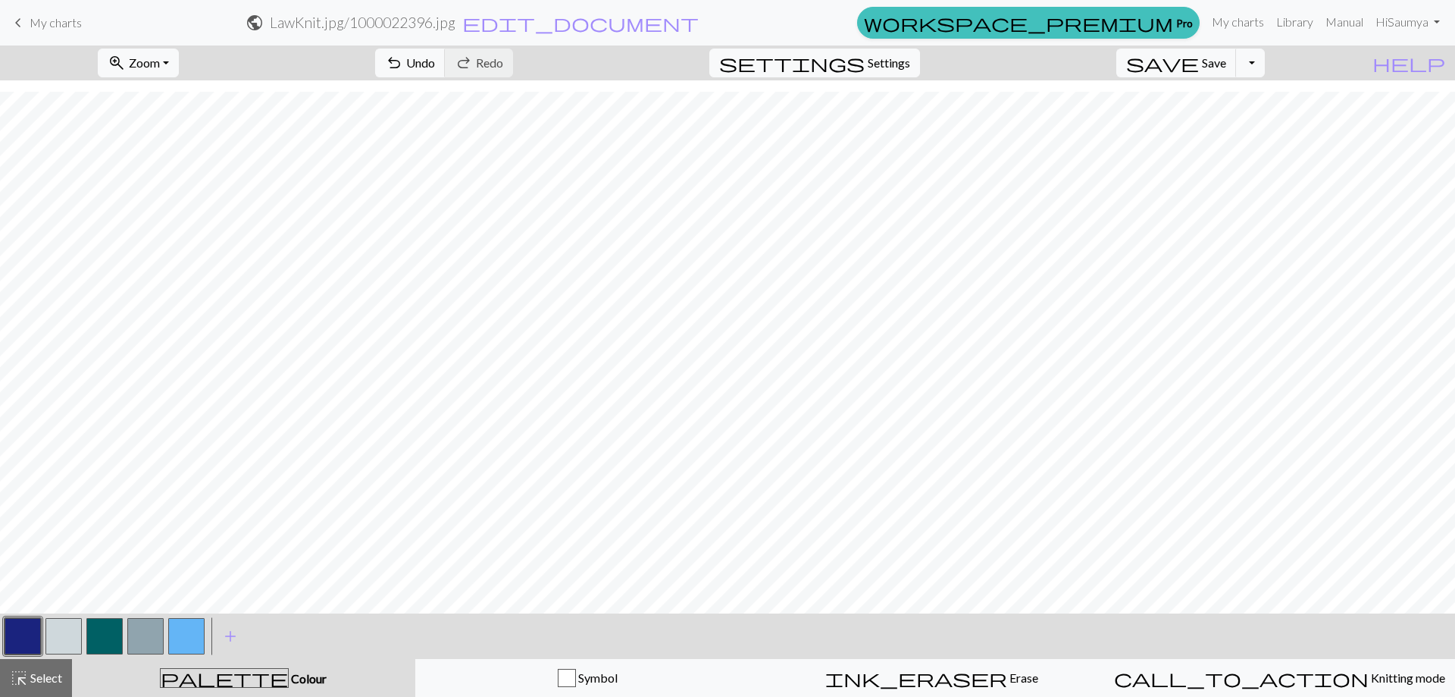
click at [140, 641] on button "button" at bounding box center [145, 636] width 36 height 36
click at [131, 645] on button "button" at bounding box center [145, 636] width 36 height 36
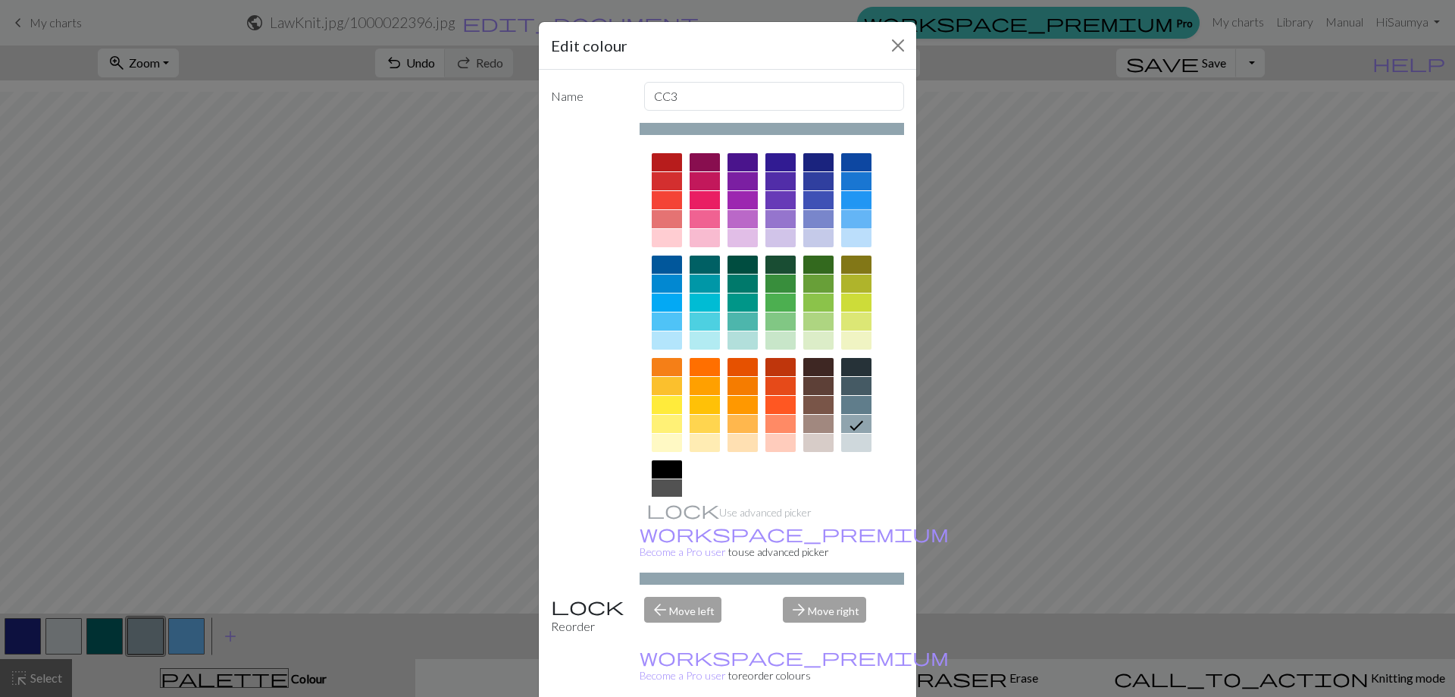
click at [854, 214] on div at bounding box center [856, 219] width 30 height 18
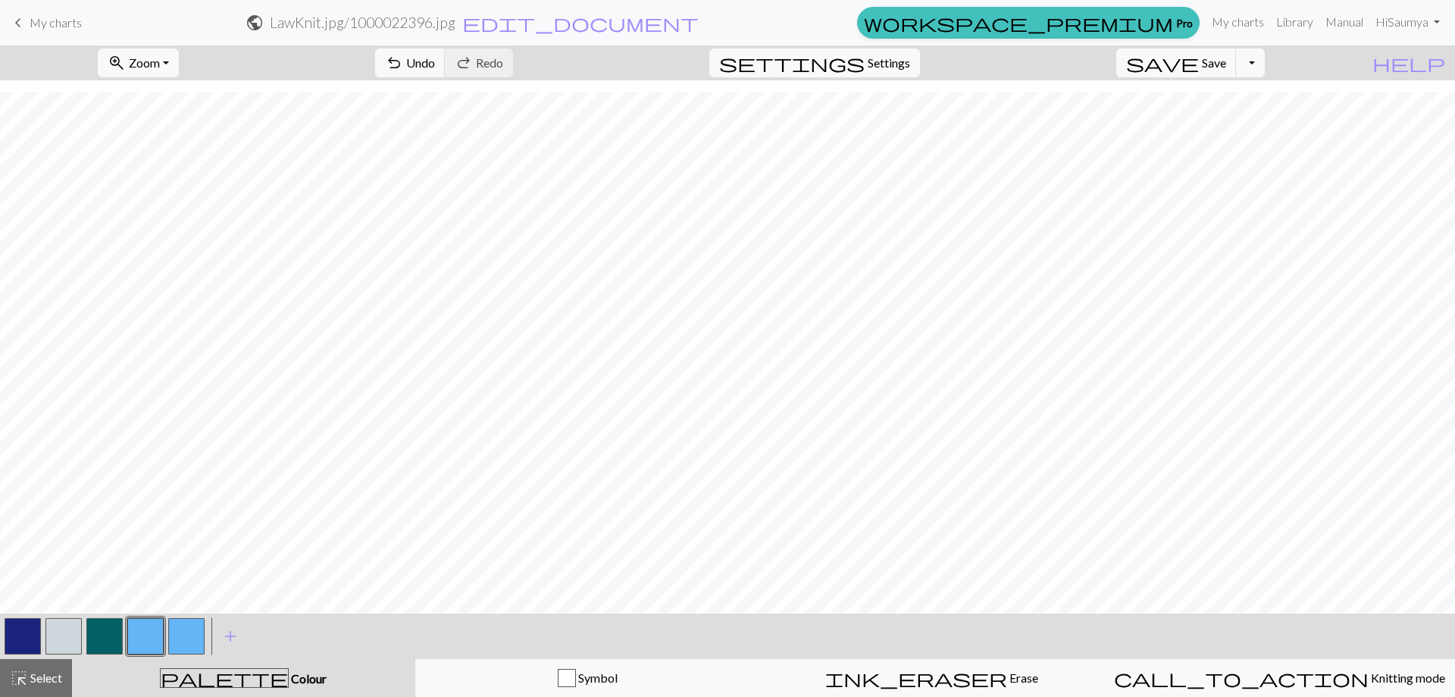
drag, startPoint x: 133, startPoint y: 632, endPoint x: 142, endPoint y: 638, distance: 10.9
click at [142, 638] on button "button" at bounding box center [145, 636] width 36 height 36
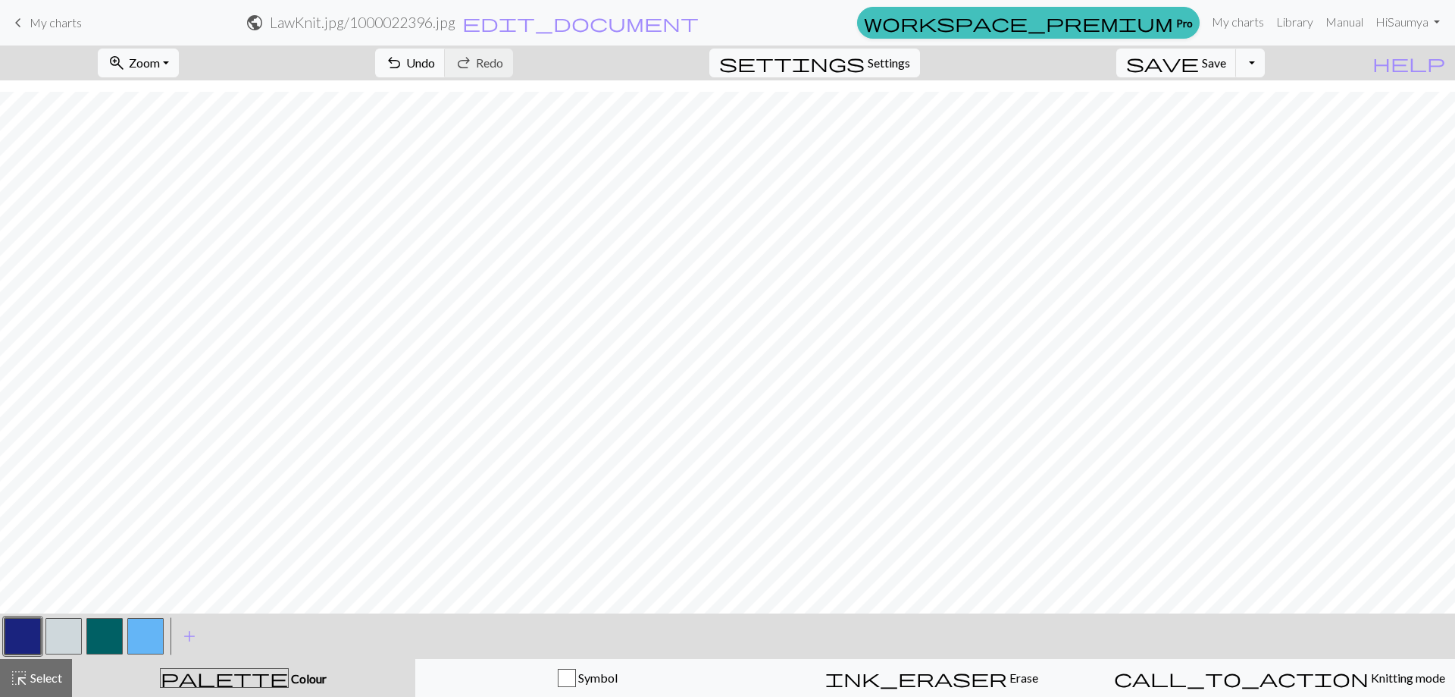
click at [147, 628] on button "button" at bounding box center [145, 636] width 36 height 36
click at [403, 67] on span "undo" at bounding box center [394, 62] width 18 height 21
click at [193, 633] on button "button" at bounding box center [186, 636] width 36 height 36
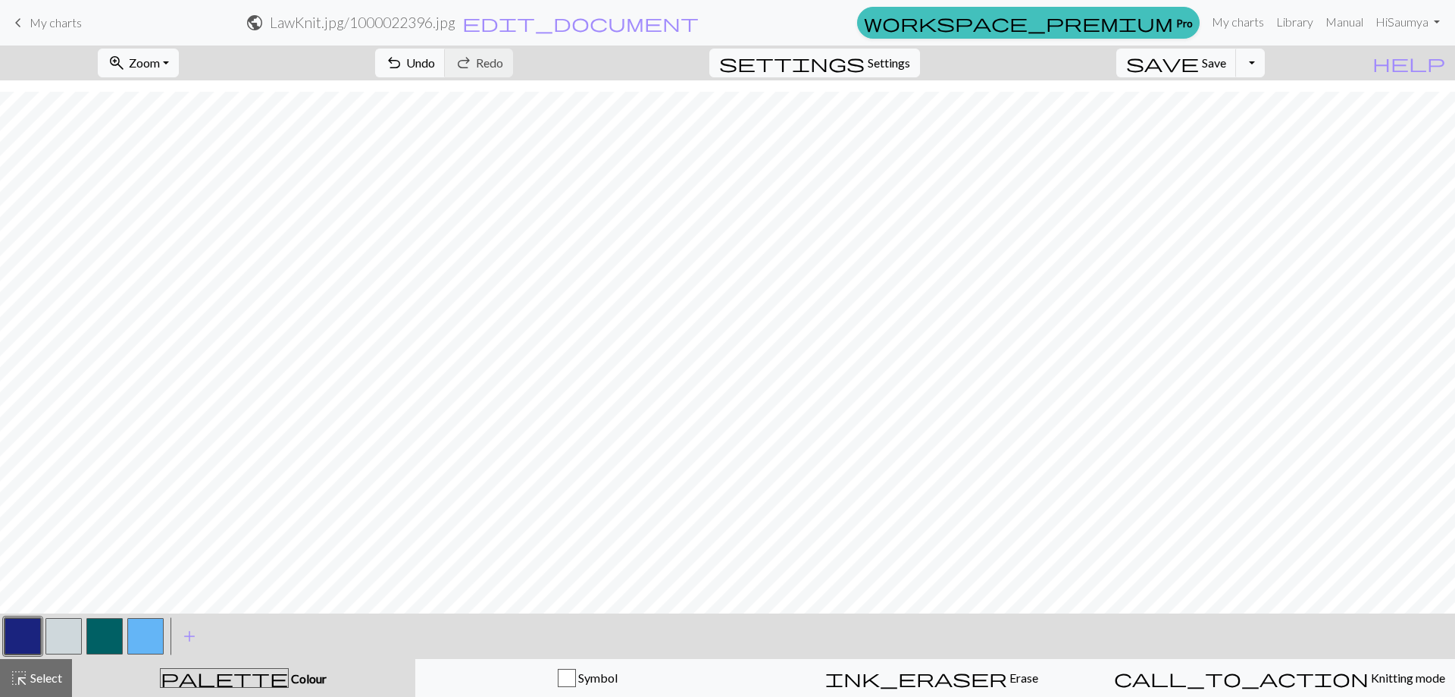
click at [146, 628] on button "button" at bounding box center [145, 636] width 36 height 36
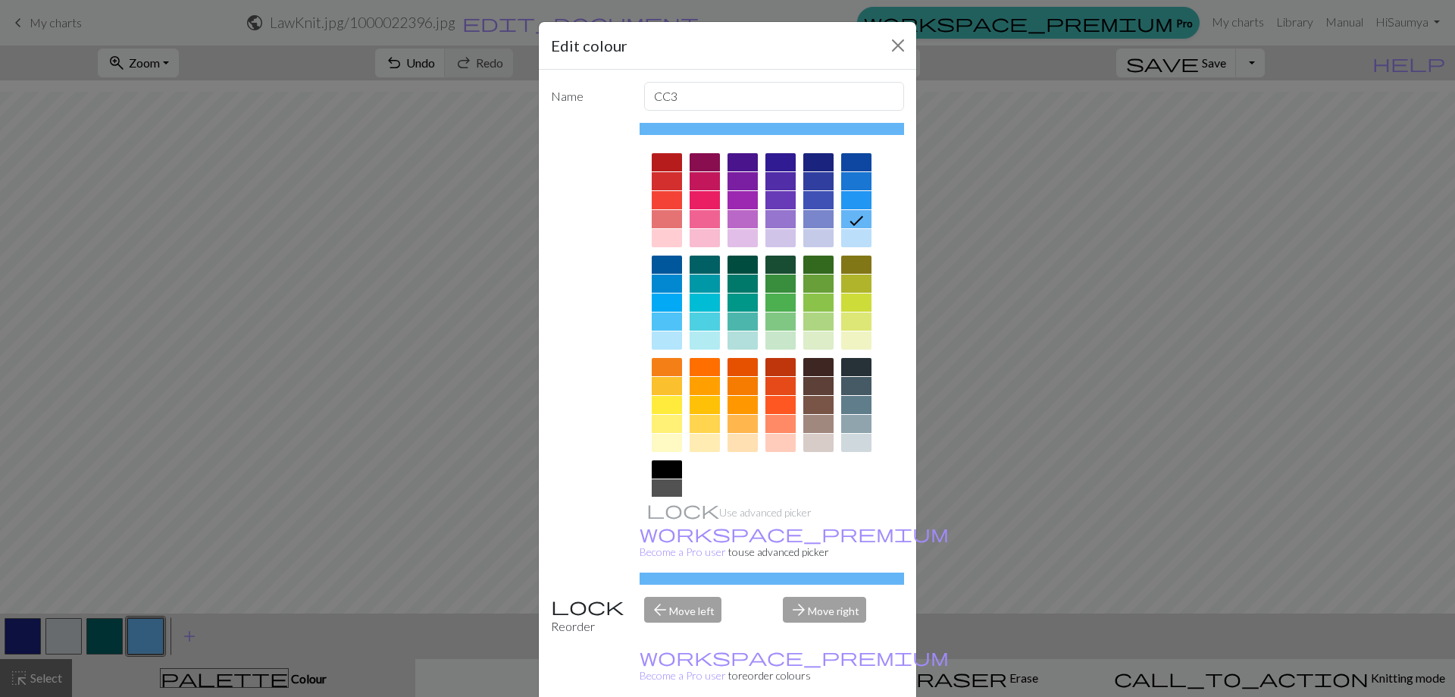
click at [844, 426] on div at bounding box center [856, 424] width 30 height 18
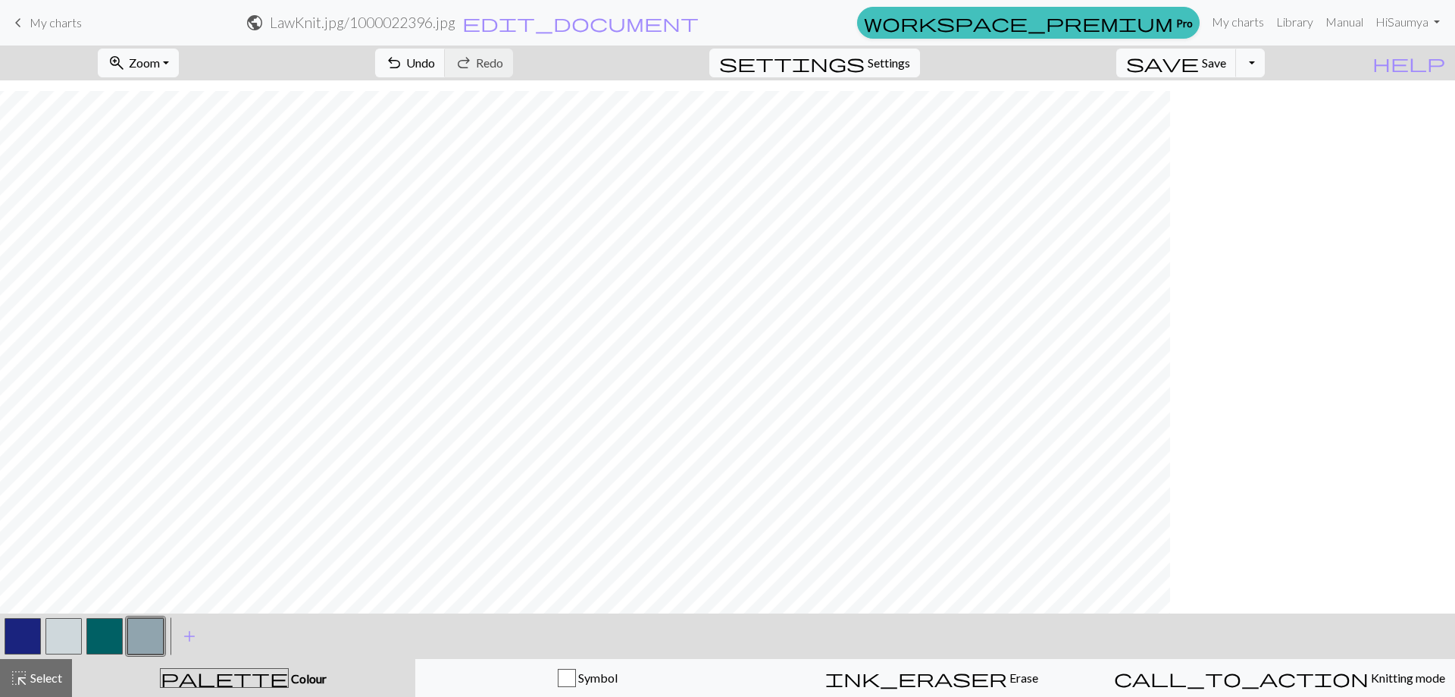
scroll to position [552, 0]
click at [1199, 70] on span "save" at bounding box center [1162, 62] width 73 height 21
click at [160, 66] on span "Zoom" at bounding box center [144, 62] width 31 height 14
click at [177, 103] on button "Fit all" at bounding box center [159, 96] width 120 height 24
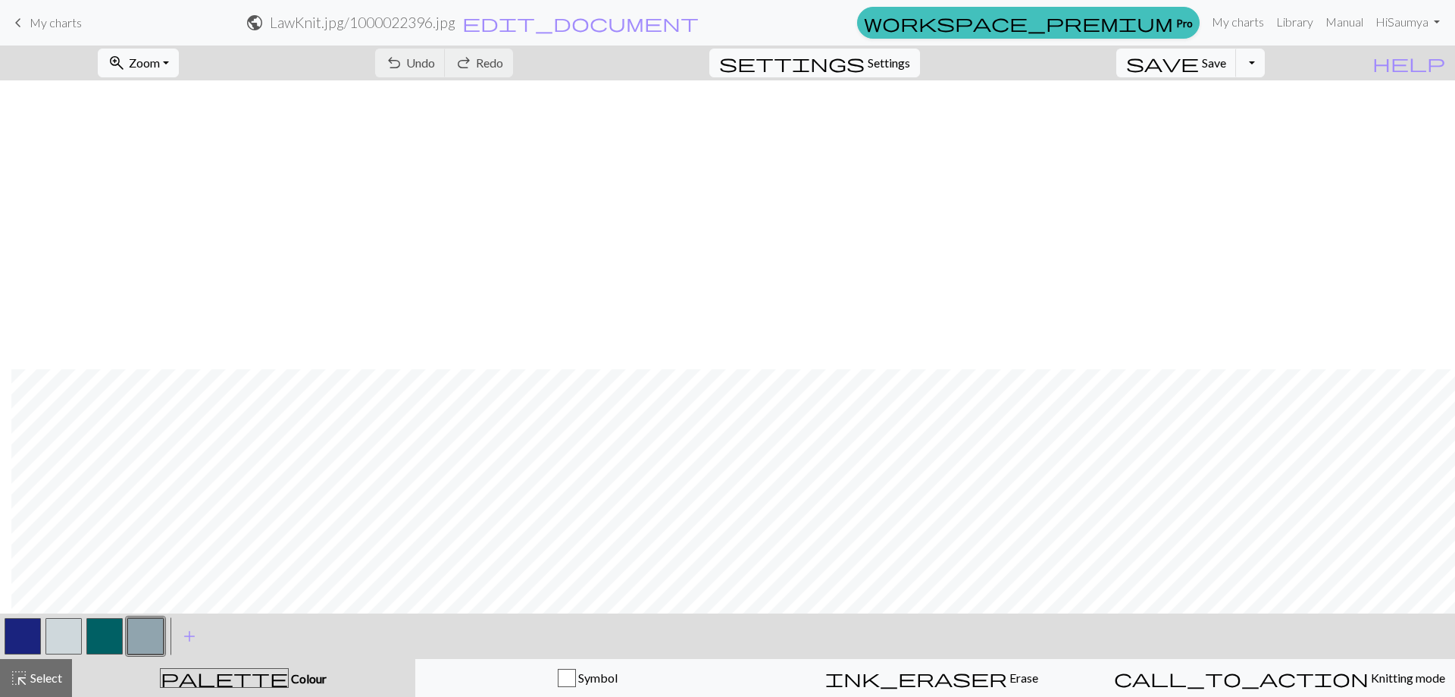
scroll to position [290, 11]
click at [1265, 64] on button "Toggle Dropdown" at bounding box center [1250, 63] width 29 height 29
click at [1214, 124] on button "save_alt Download" at bounding box center [1139, 120] width 250 height 24
click at [709, 38] on button "Download" at bounding box center [691, 49] width 74 height 29
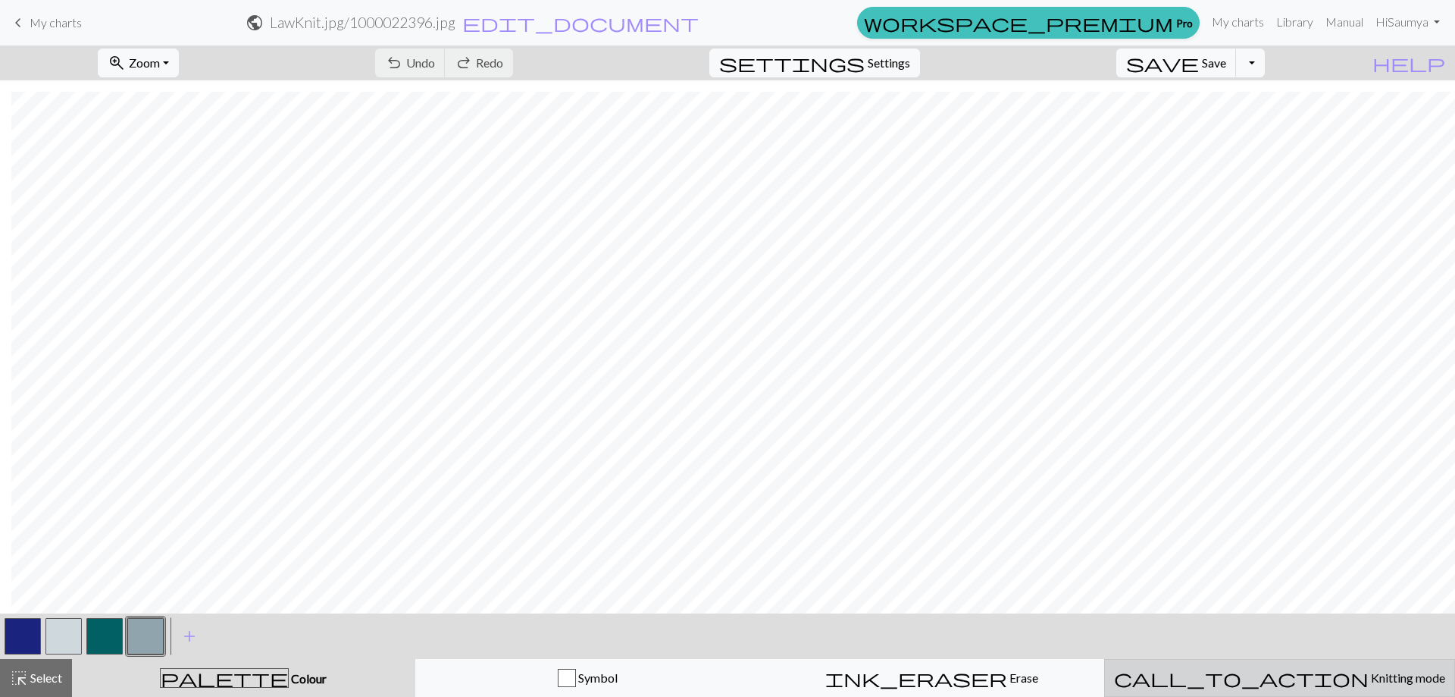
click at [1178, 685] on div "call_to_action Knitting mode Knitting mode" at bounding box center [1279, 678] width 331 height 18
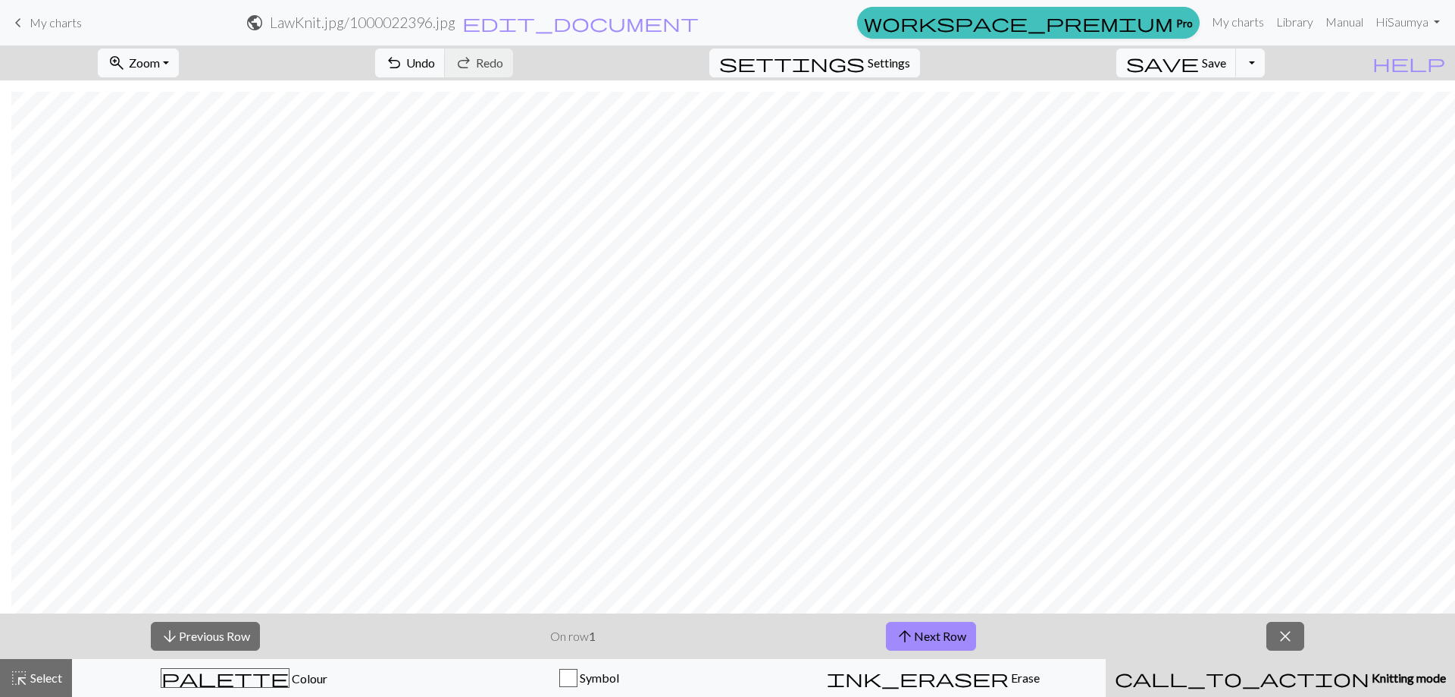
click at [1178, 685] on div "call_to_action Knitting mode Knitting mode" at bounding box center [1280, 678] width 331 height 18
click at [1299, 637] on button "close" at bounding box center [1286, 636] width 38 height 29
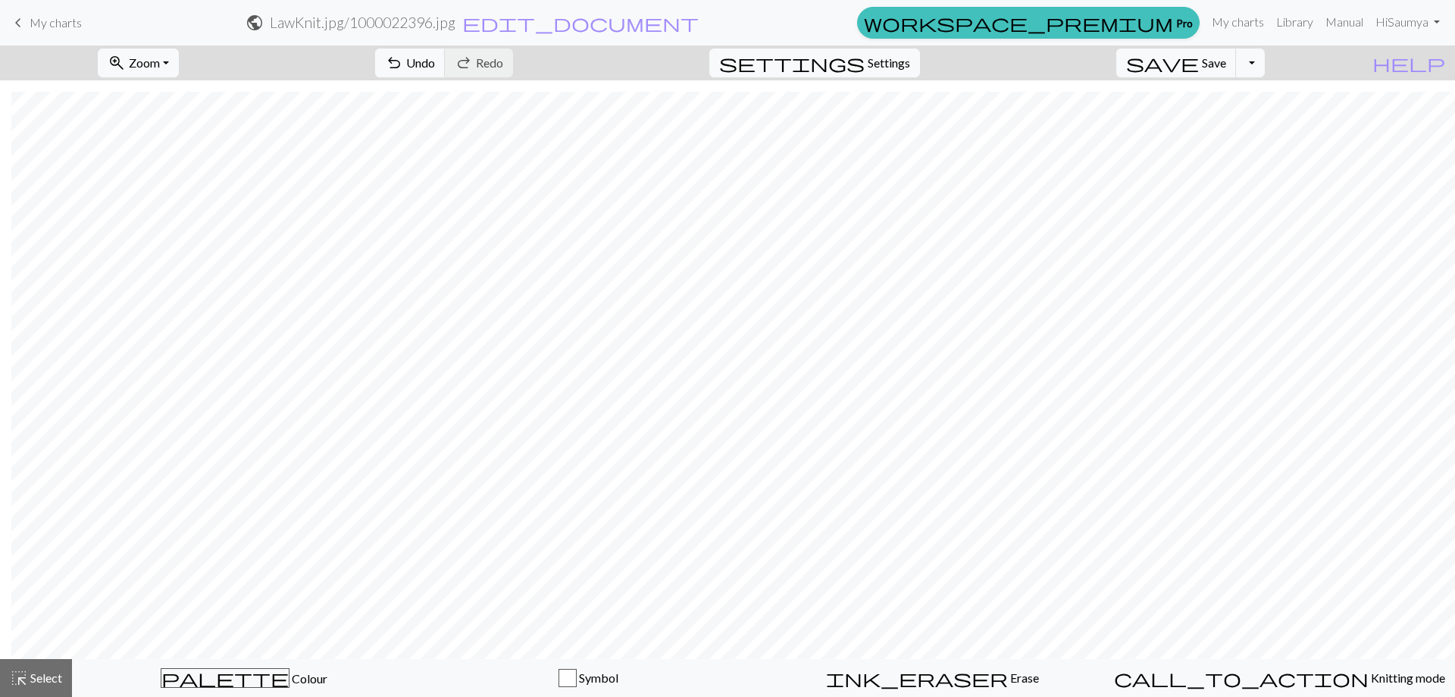
scroll to position [244, 11]
click at [910, 70] on span "Settings" at bounding box center [889, 63] width 42 height 18
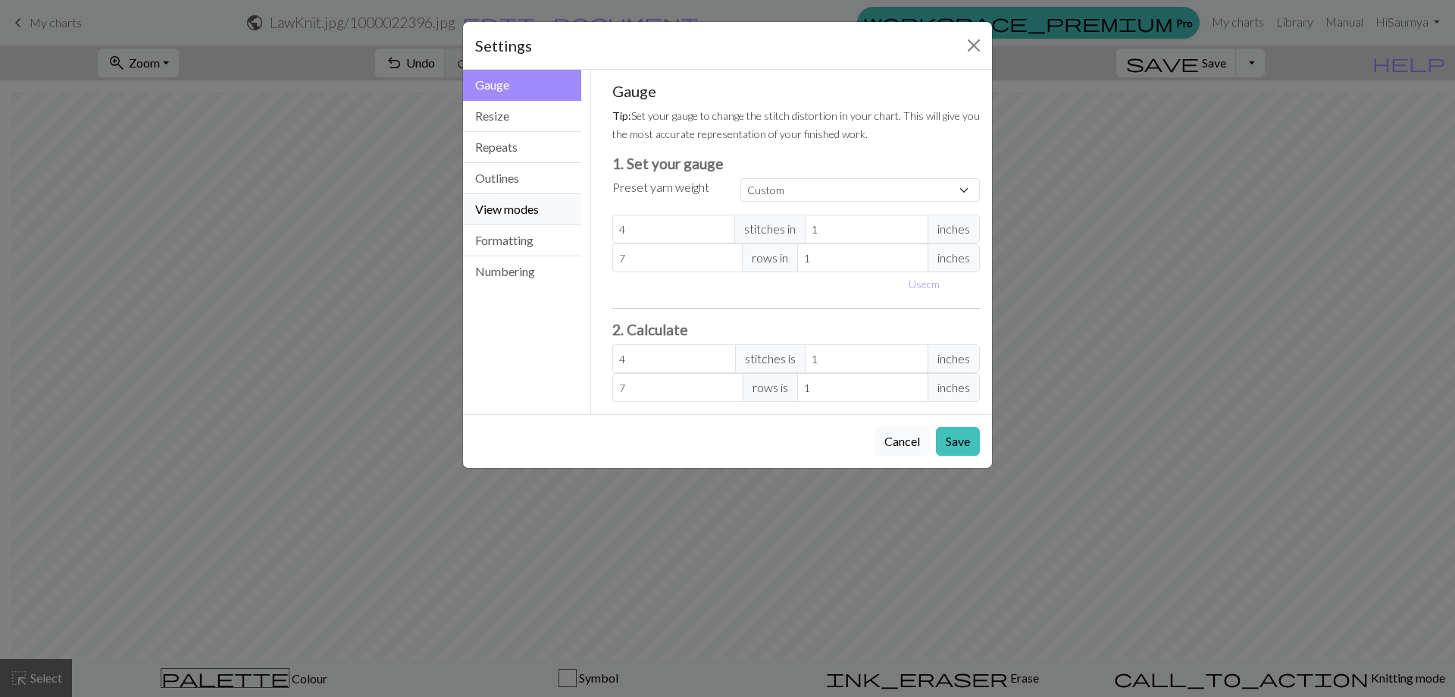
click at [498, 205] on button "View modes" at bounding box center [522, 209] width 118 height 31
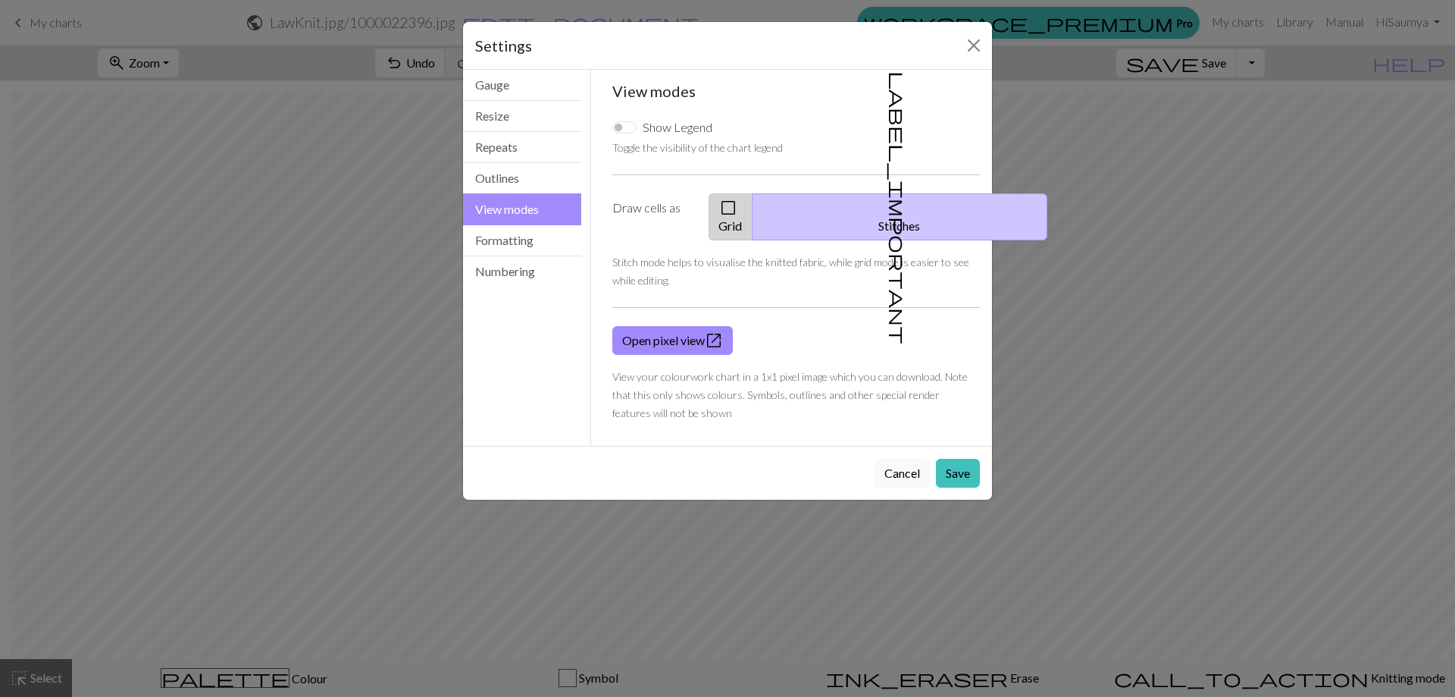
click at [753, 210] on button "check_box_outline_blank Grid" at bounding box center [731, 216] width 44 height 47
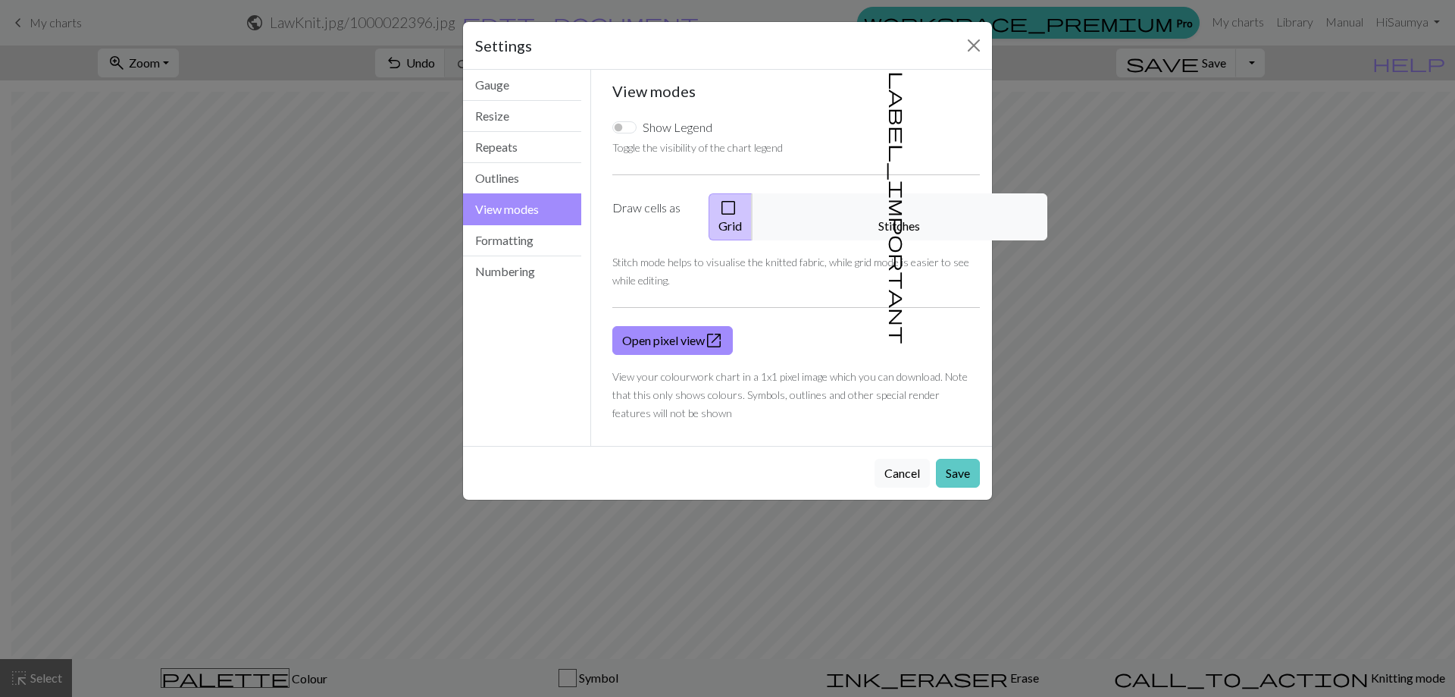
click at [966, 459] on button "Save" at bounding box center [958, 473] width 44 height 29
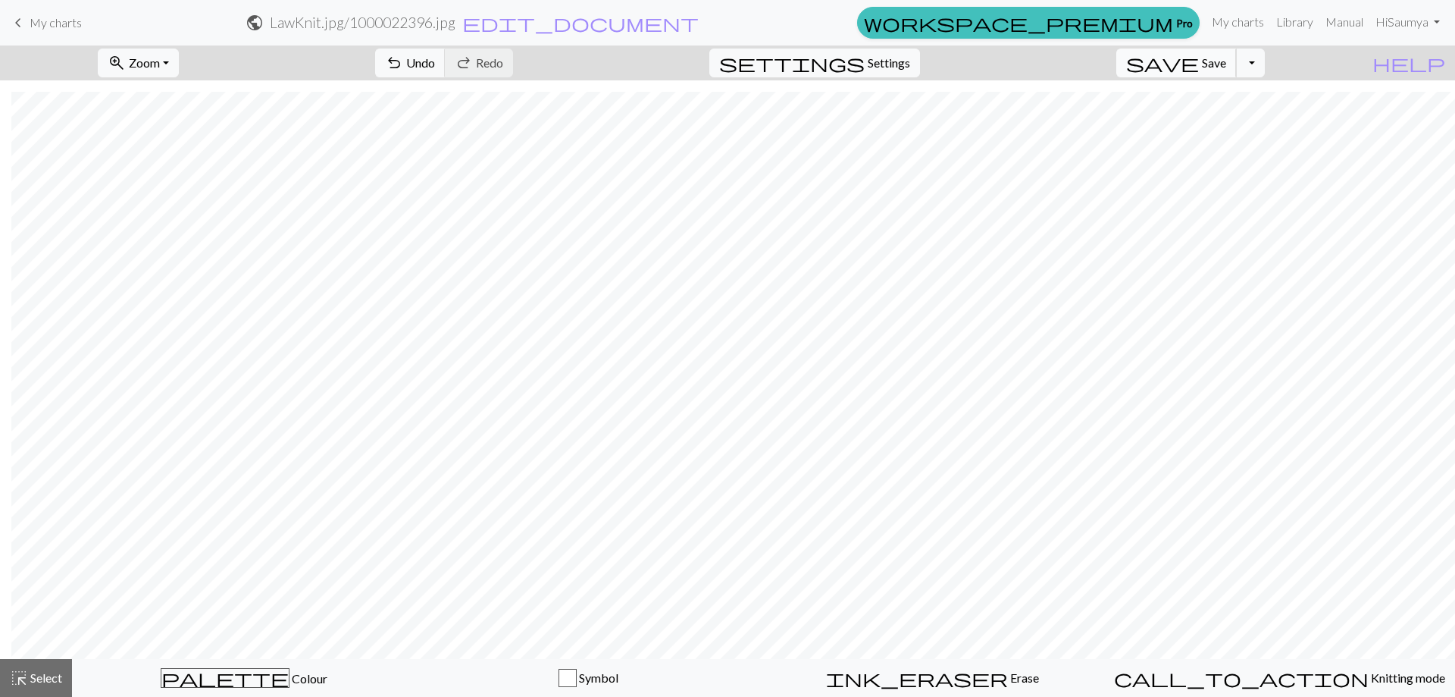
click at [1226, 64] on span "Save" at bounding box center [1214, 62] width 24 height 14
drag, startPoint x: 1261, startPoint y: 67, endPoint x: 1281, endPoint y: 69, distance: 19.8
click at [1265, 69] on button "Toggle Dropdown" at bounding box center [1250, 63] width 29 height 29
click at [1242, 125] on button "save_alt Download" at bounding box center [1139, 120] width 250 height 24
click at [678, 41] on button "Download" at bounding box center [691, 49] width 74 height 29
